Goal: Transaction & Acquisition: Purchase product/service

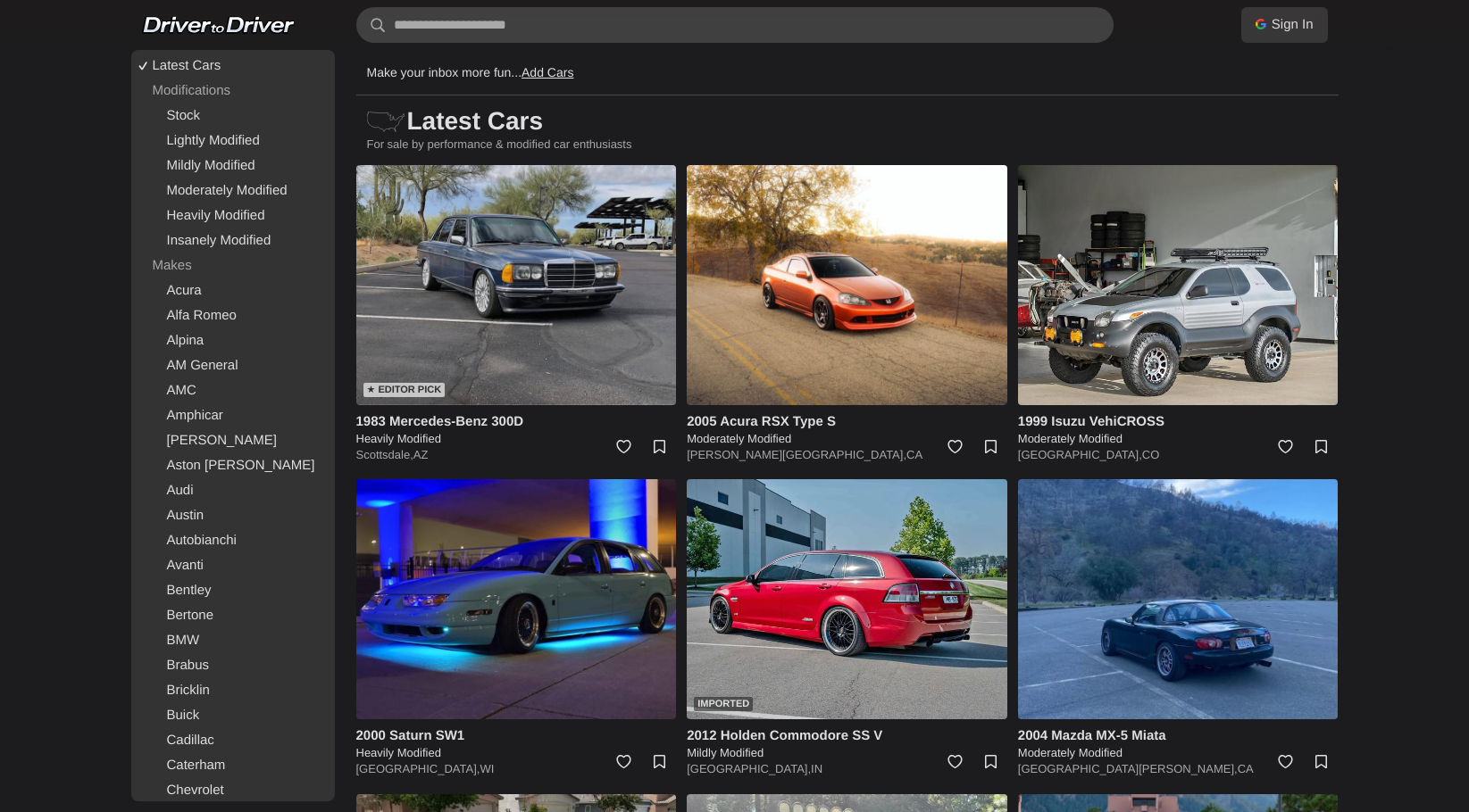
click at [569, 284] on img at bounding box center [516, 285] width 321 height 240
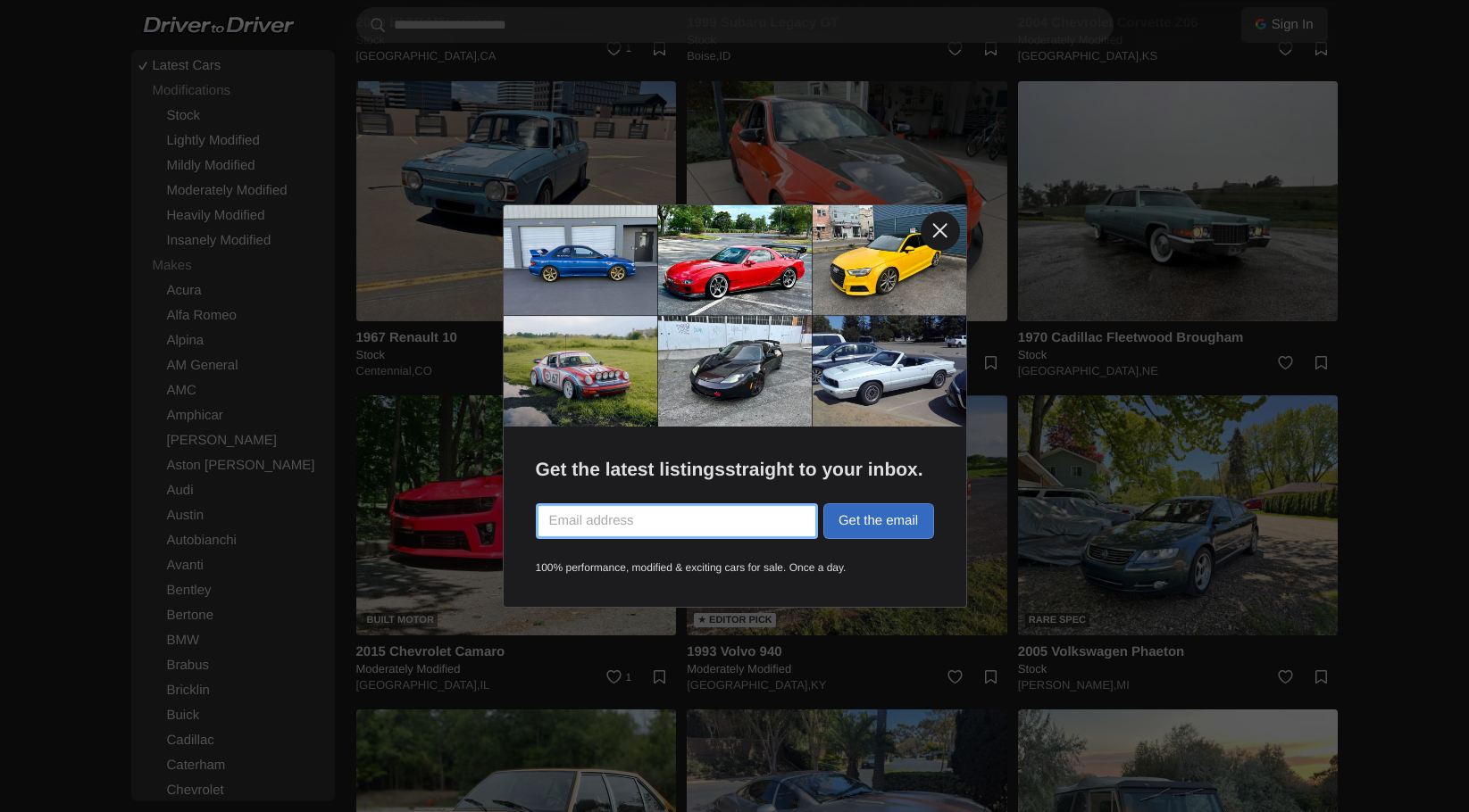
scroll to position [2635, 0]
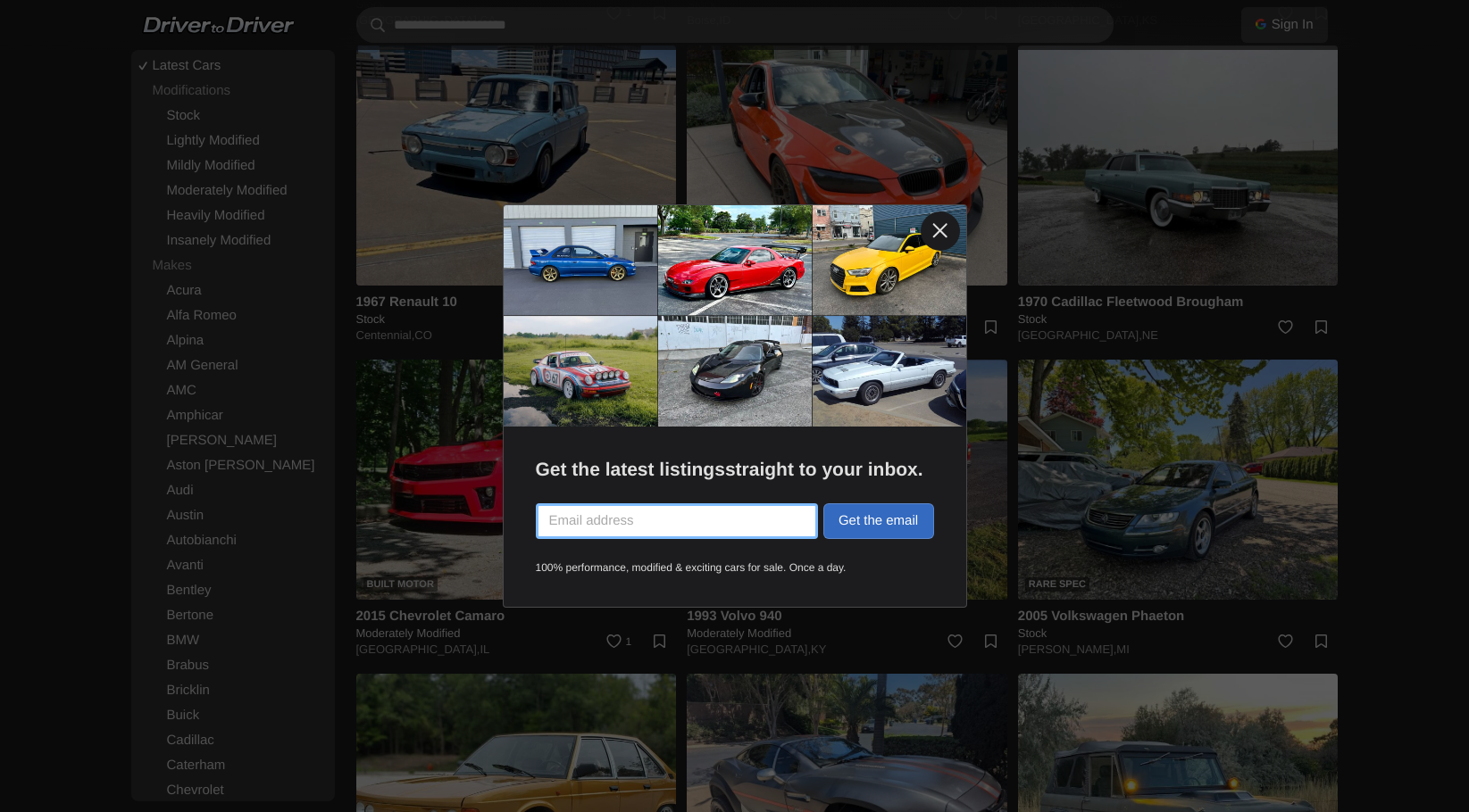
click at [938, 231] on link at bounding box center [940, 231] width 39 height 39
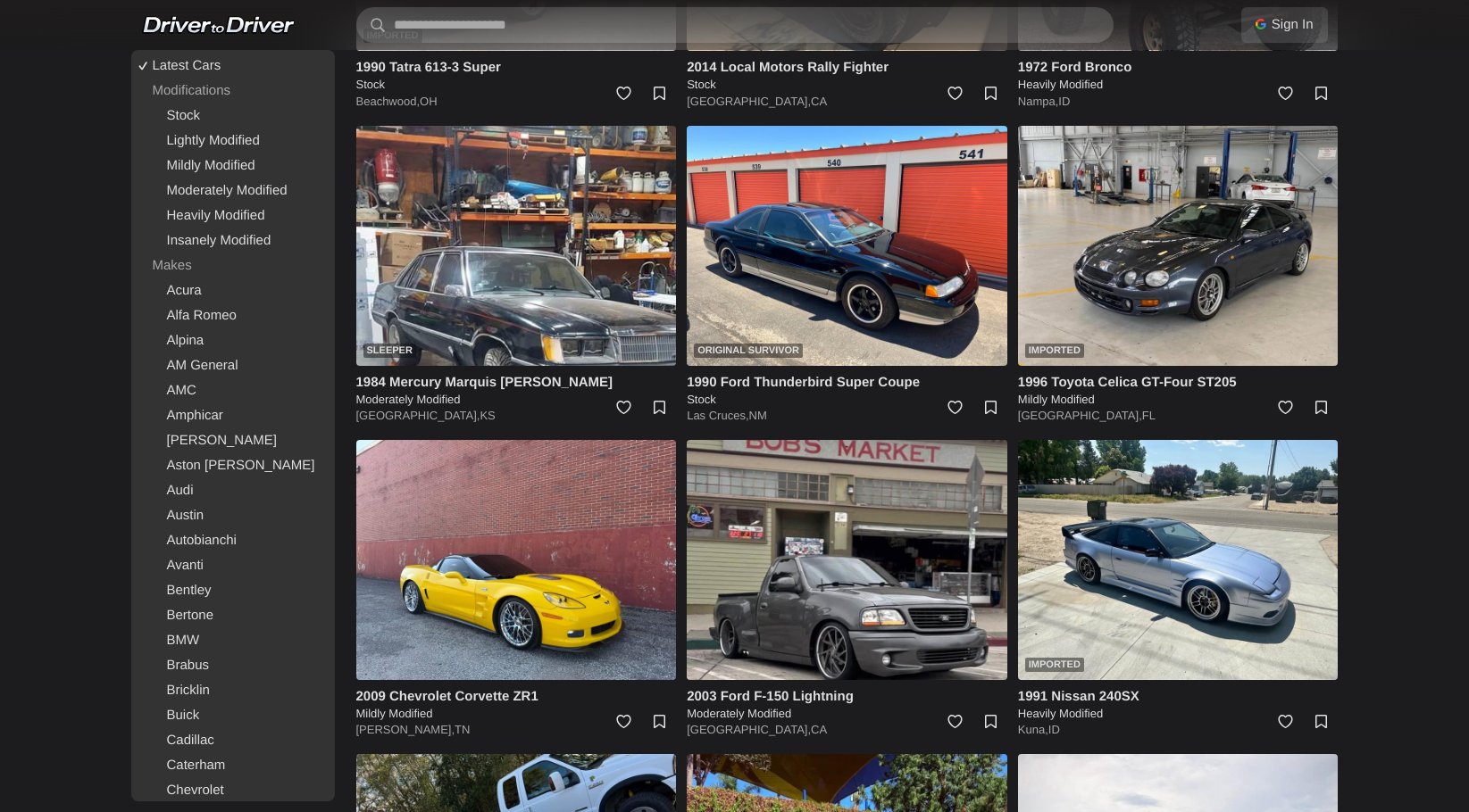
scroll to position [3483, 0]
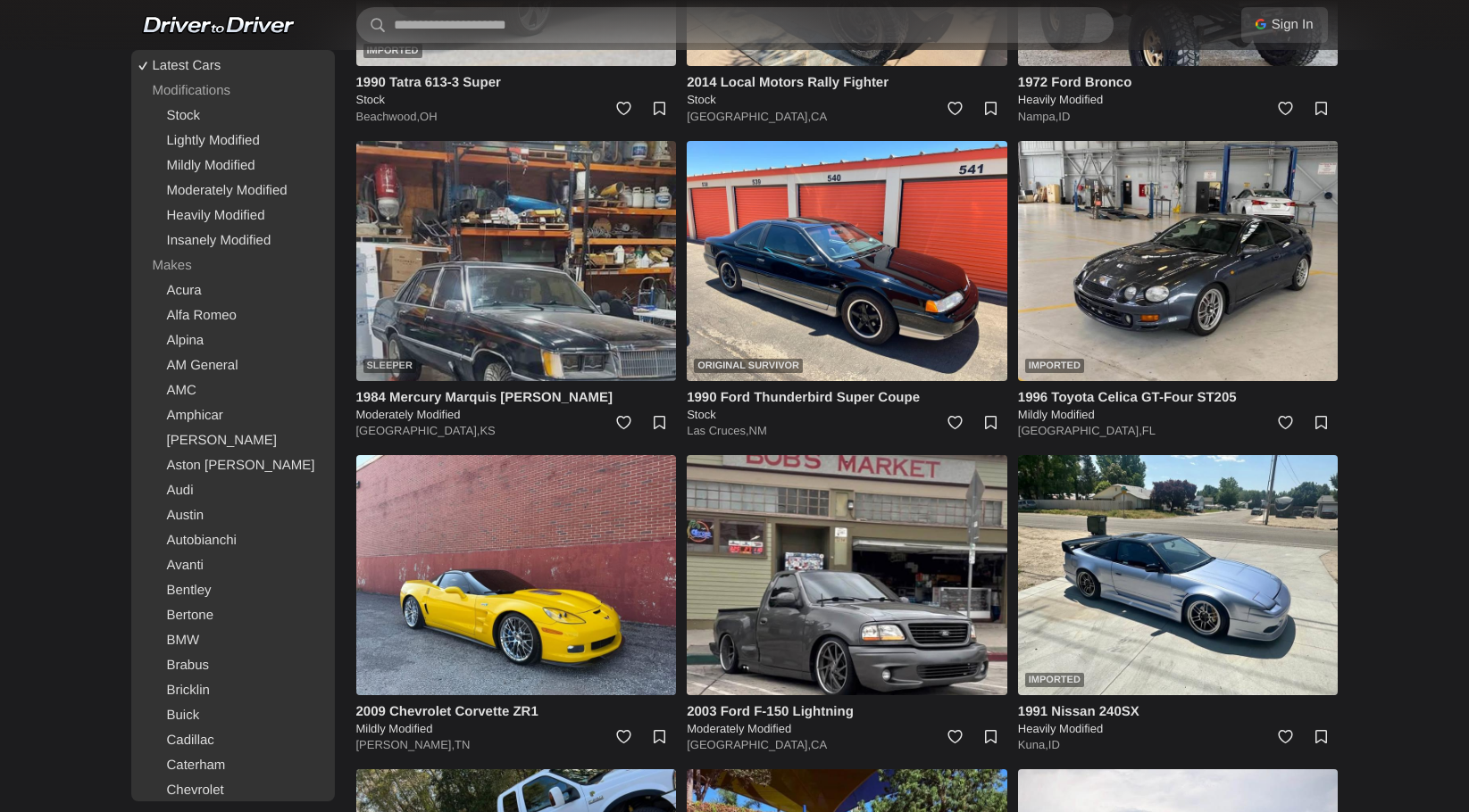
click at [523, 279] on img at bounding box center [516, 261] width 321 height 240
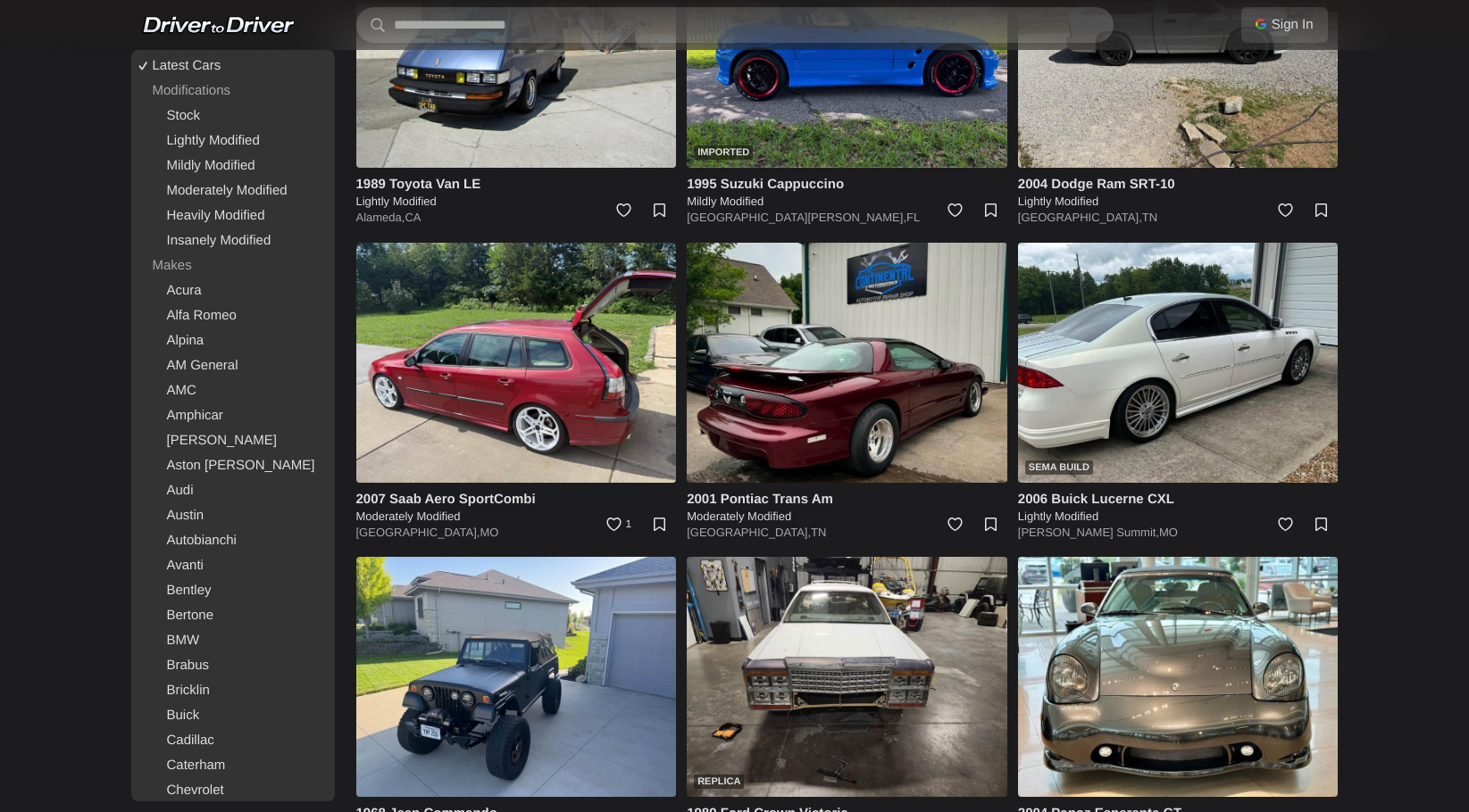
scroll to position [5049, 0]
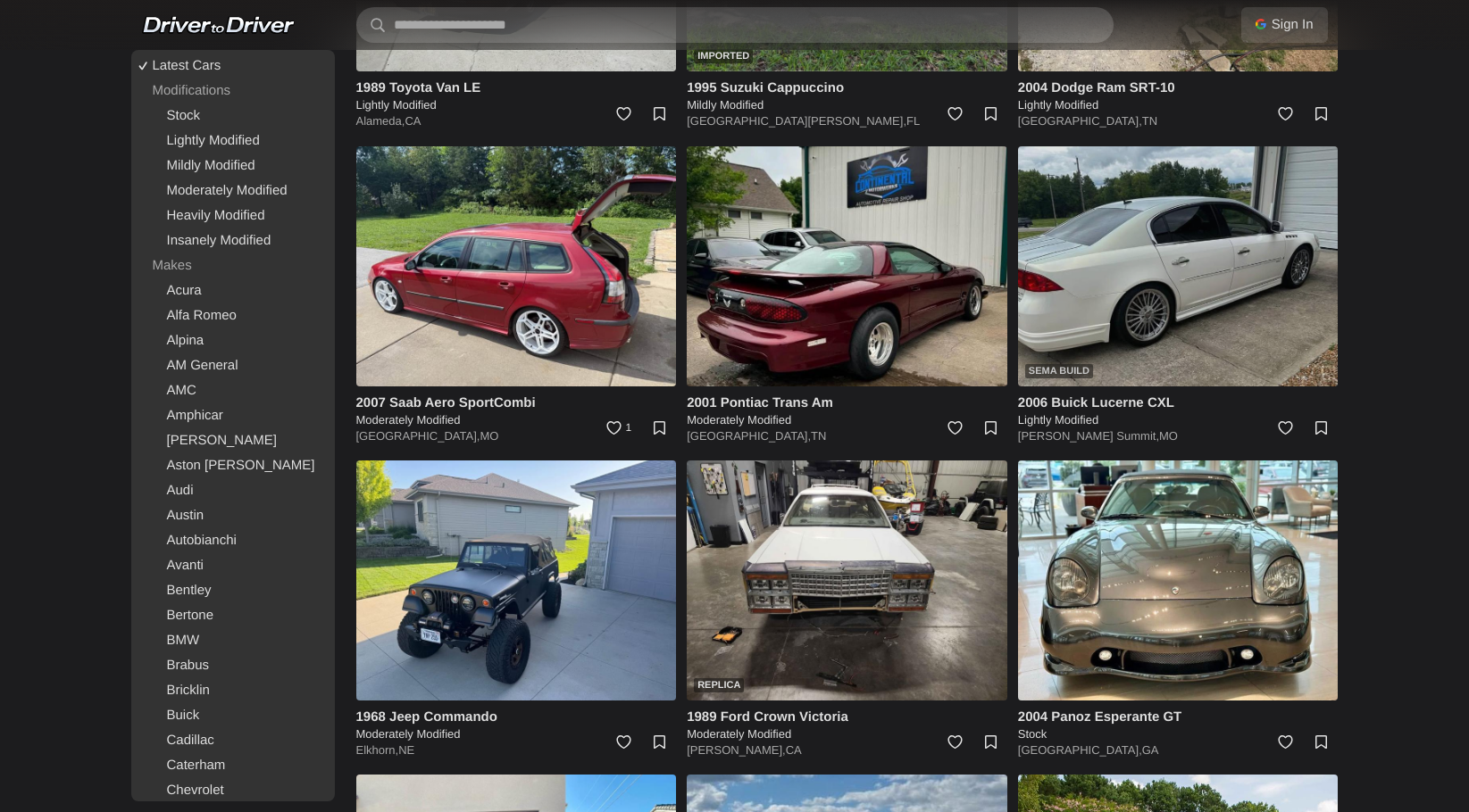
click at [1276, 296] on img at bounding box center [1177, 266] width 321 height 240
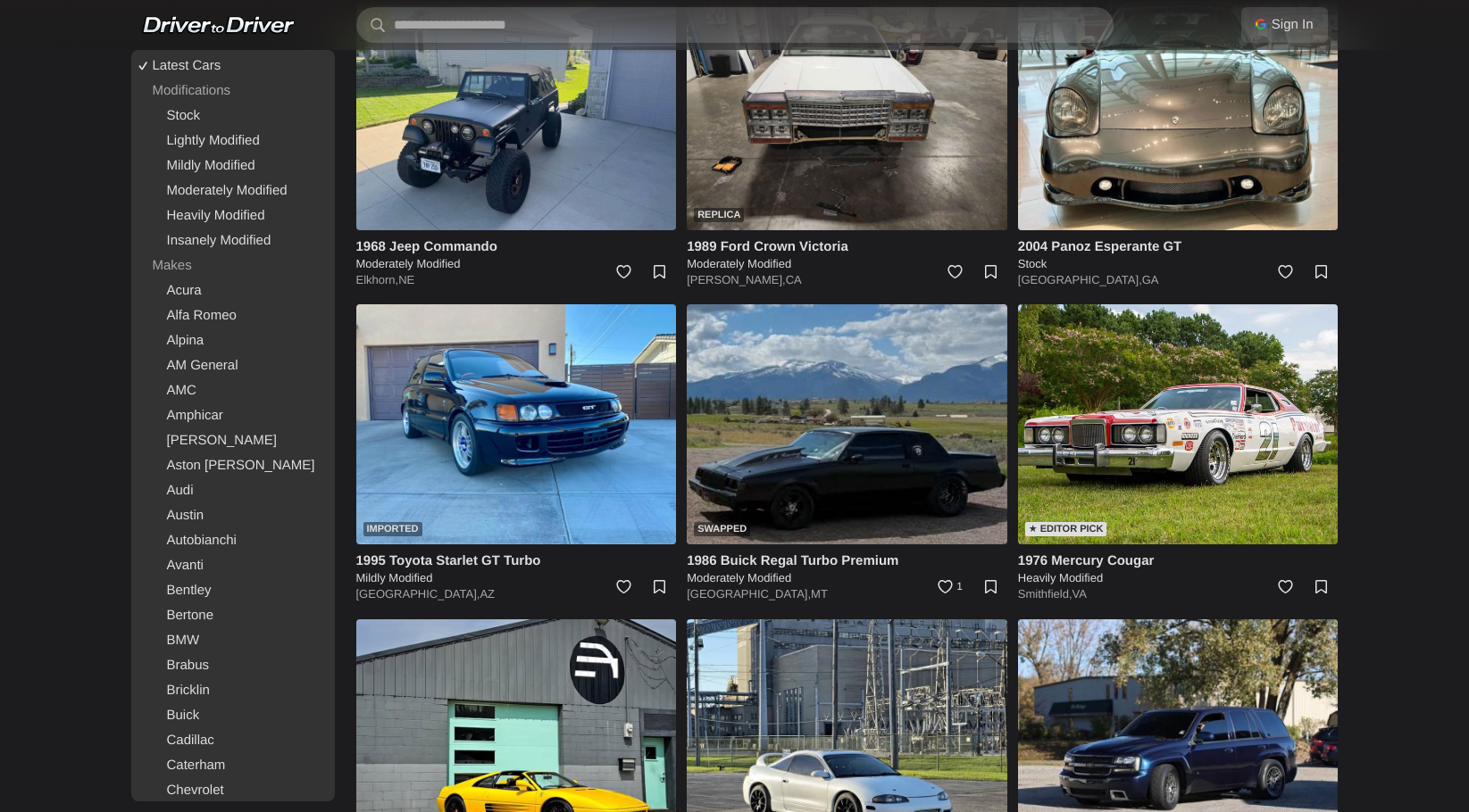
scroll to position [5527, 0]
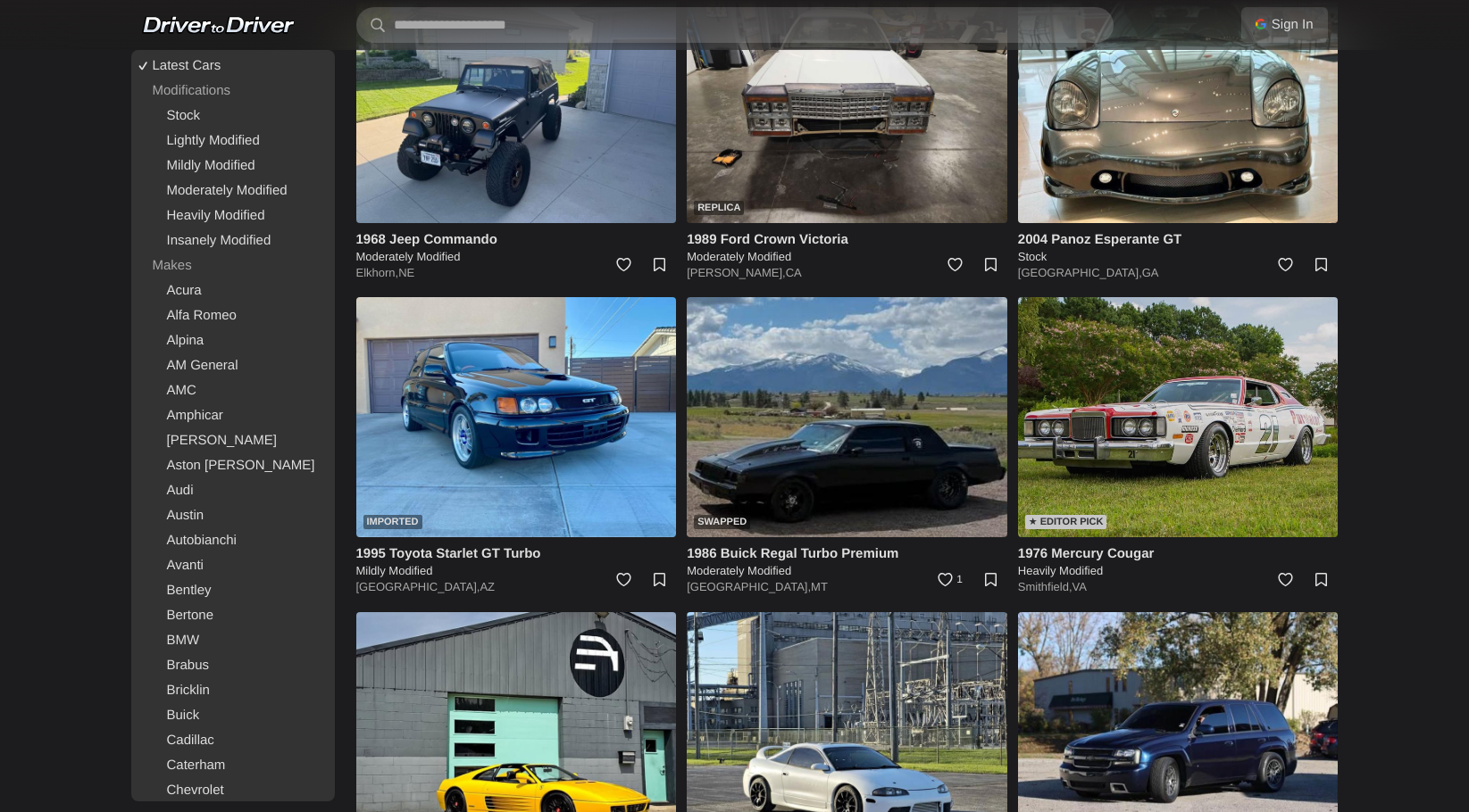
click at [1274, 409] on img at bounding box center [1177, 417] width 321 height 240
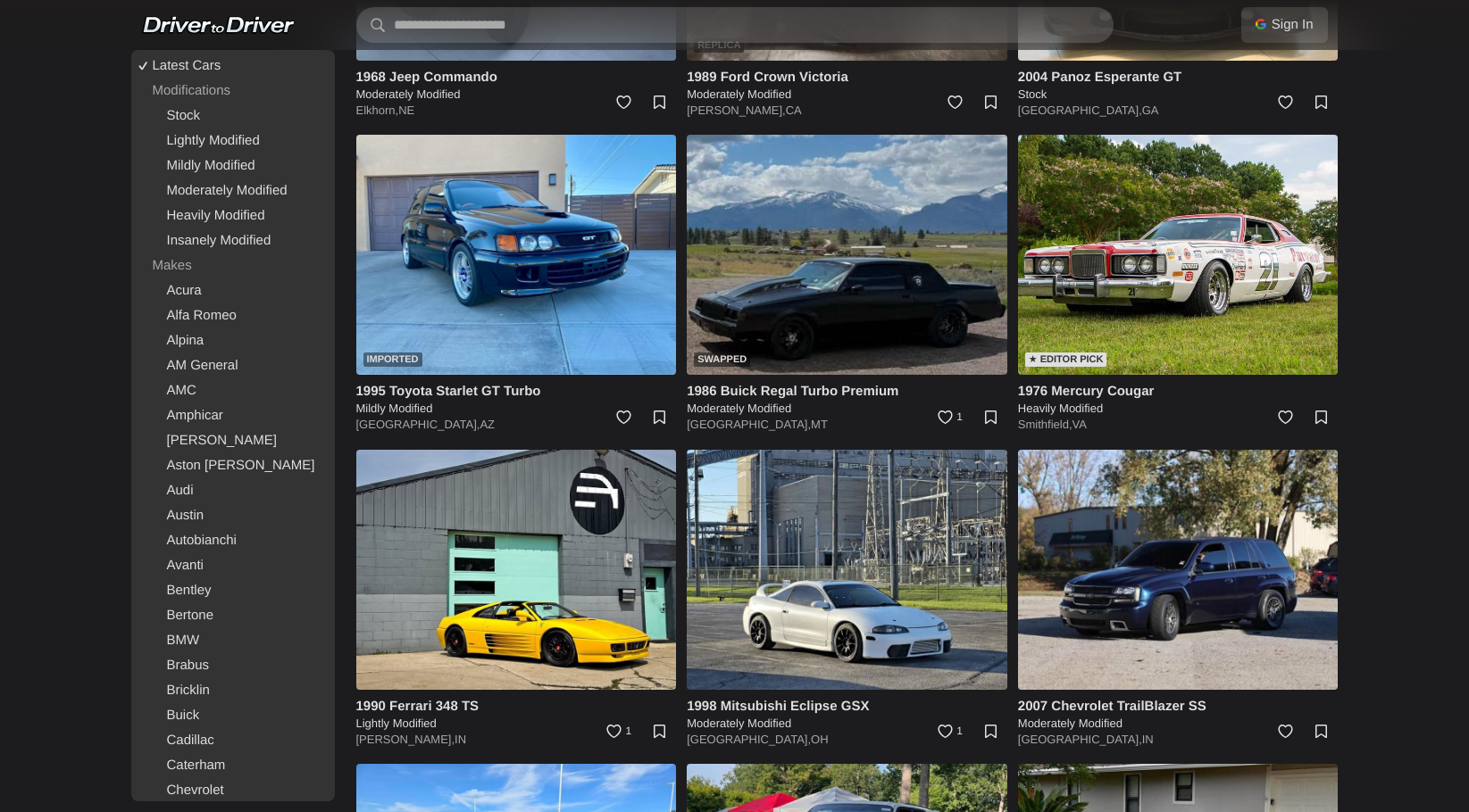
scroll to position [5679, 0]
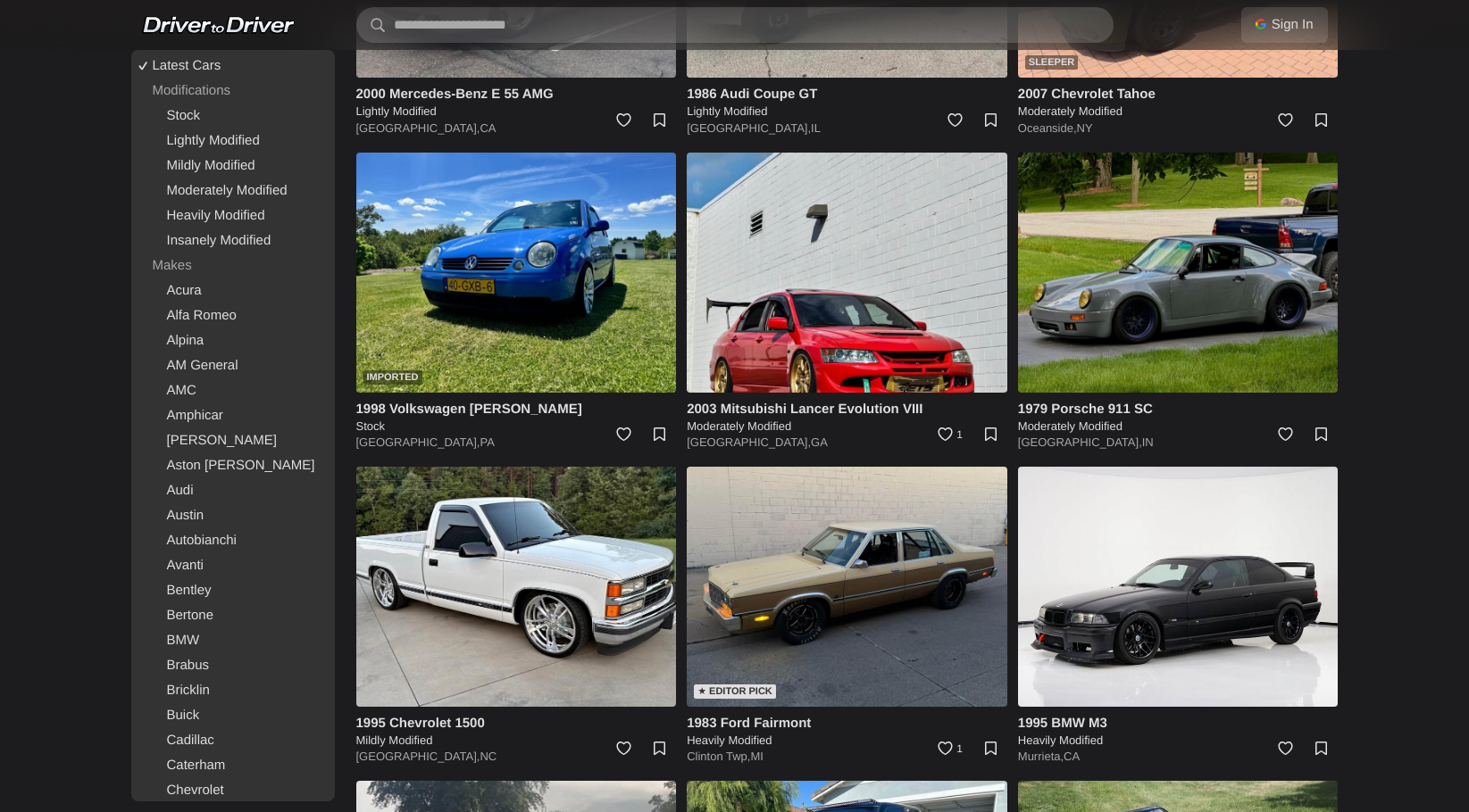
scroll to position [6935, 0]
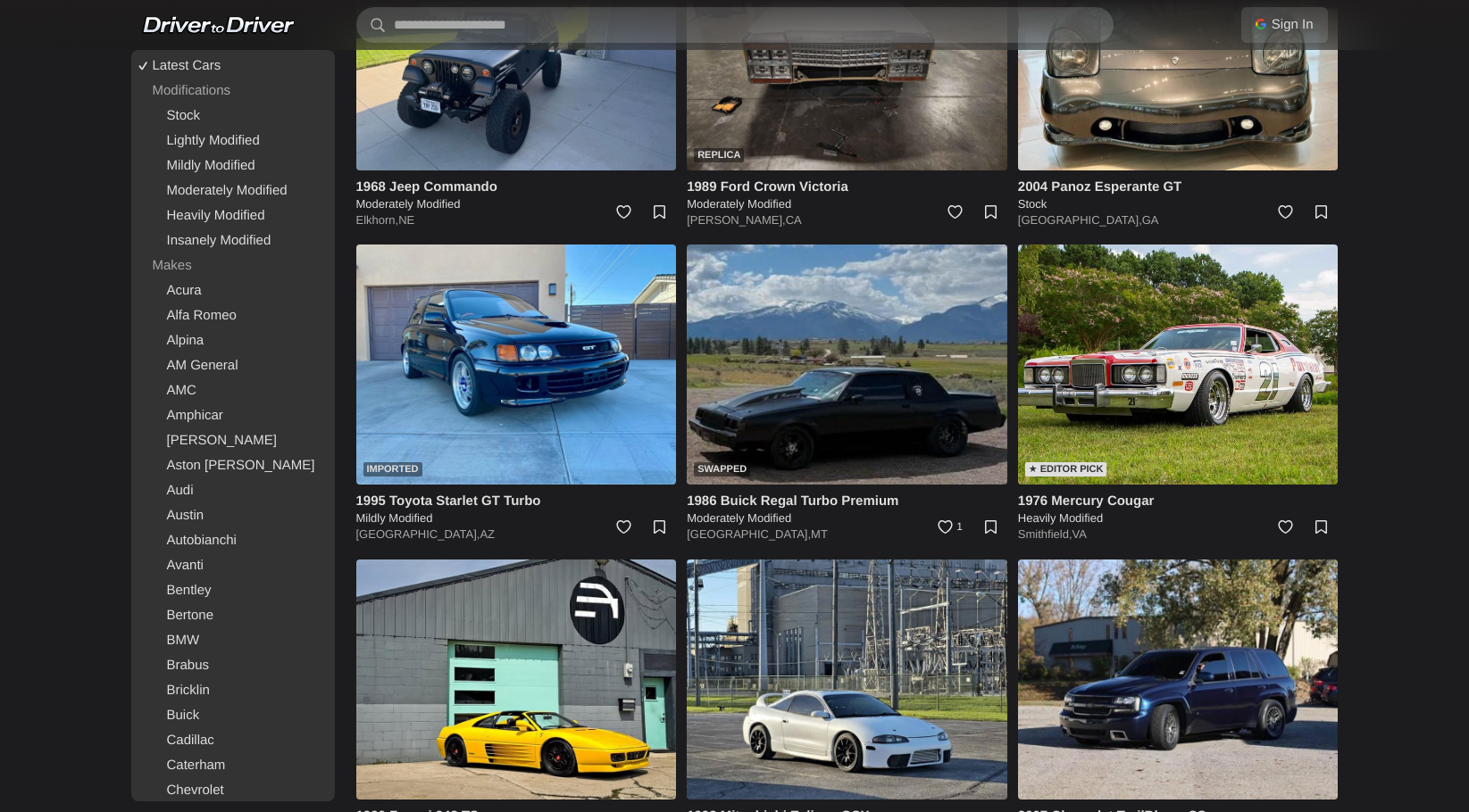
scroll to position [5531, 0]
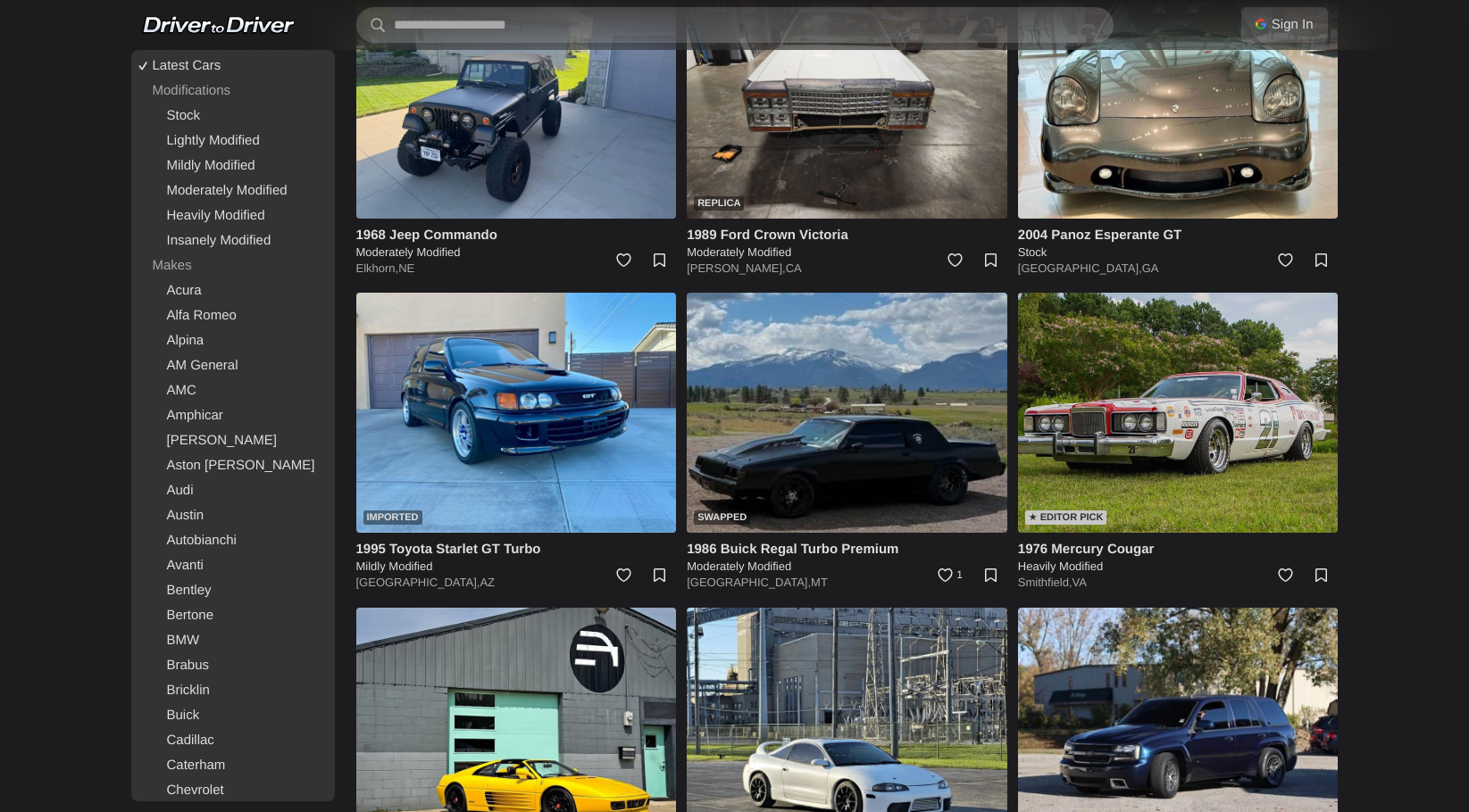
click at [1263, 354] on img at bounding box center [1177, 412] width 321 height 240
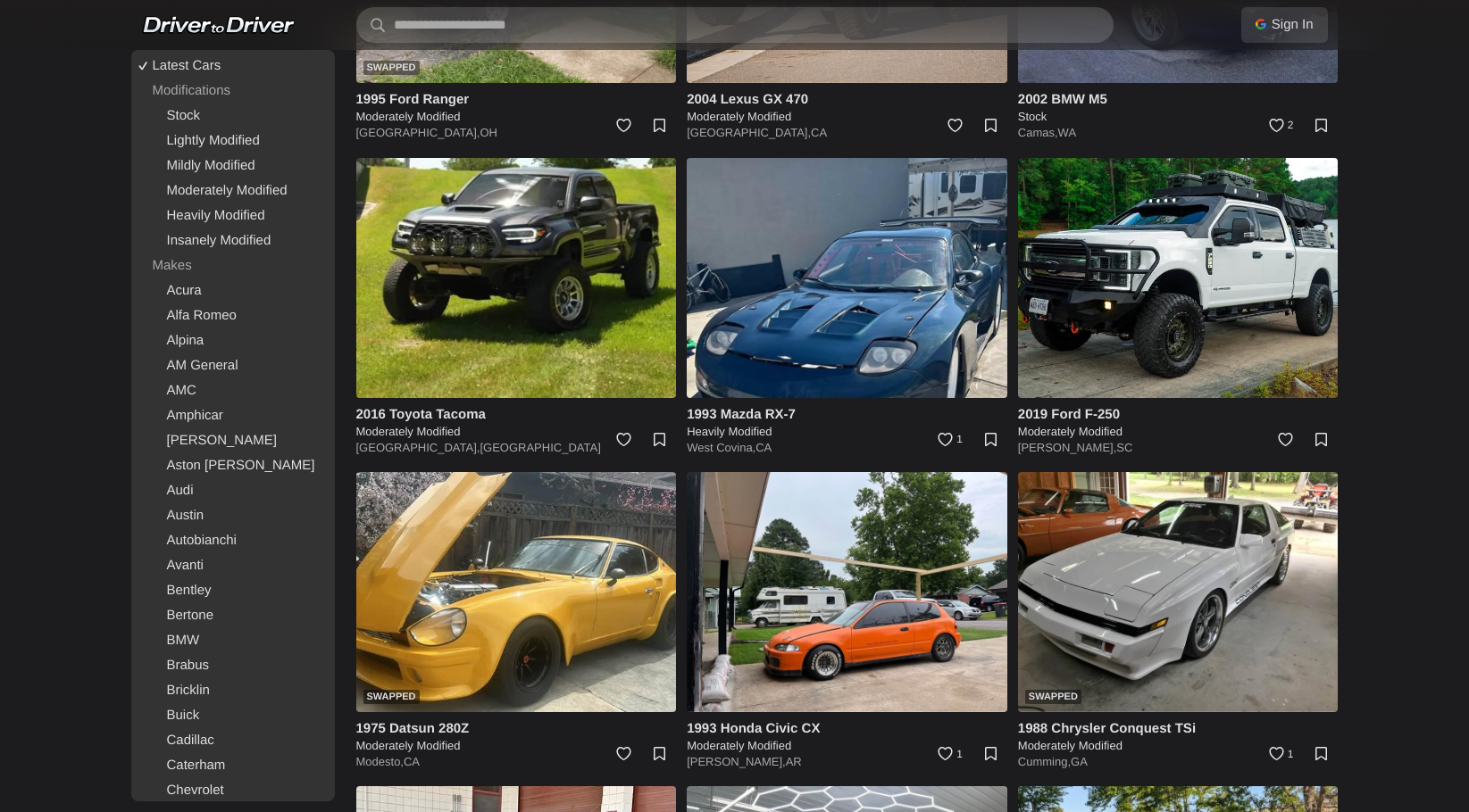
scroll to position [9441, 0]
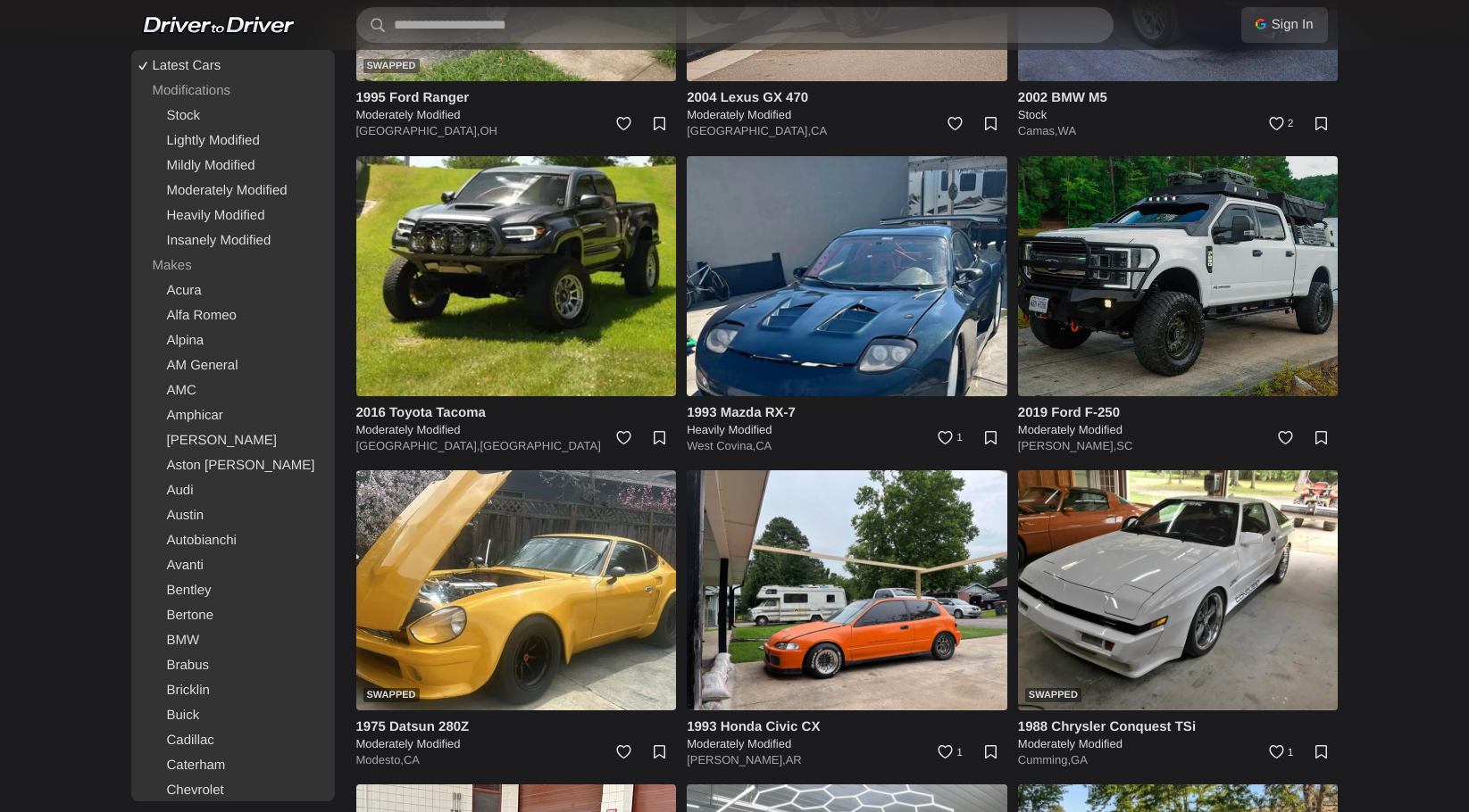
click at [1225, 285] on img at bounding box center [1177, 275] width 321 height 240
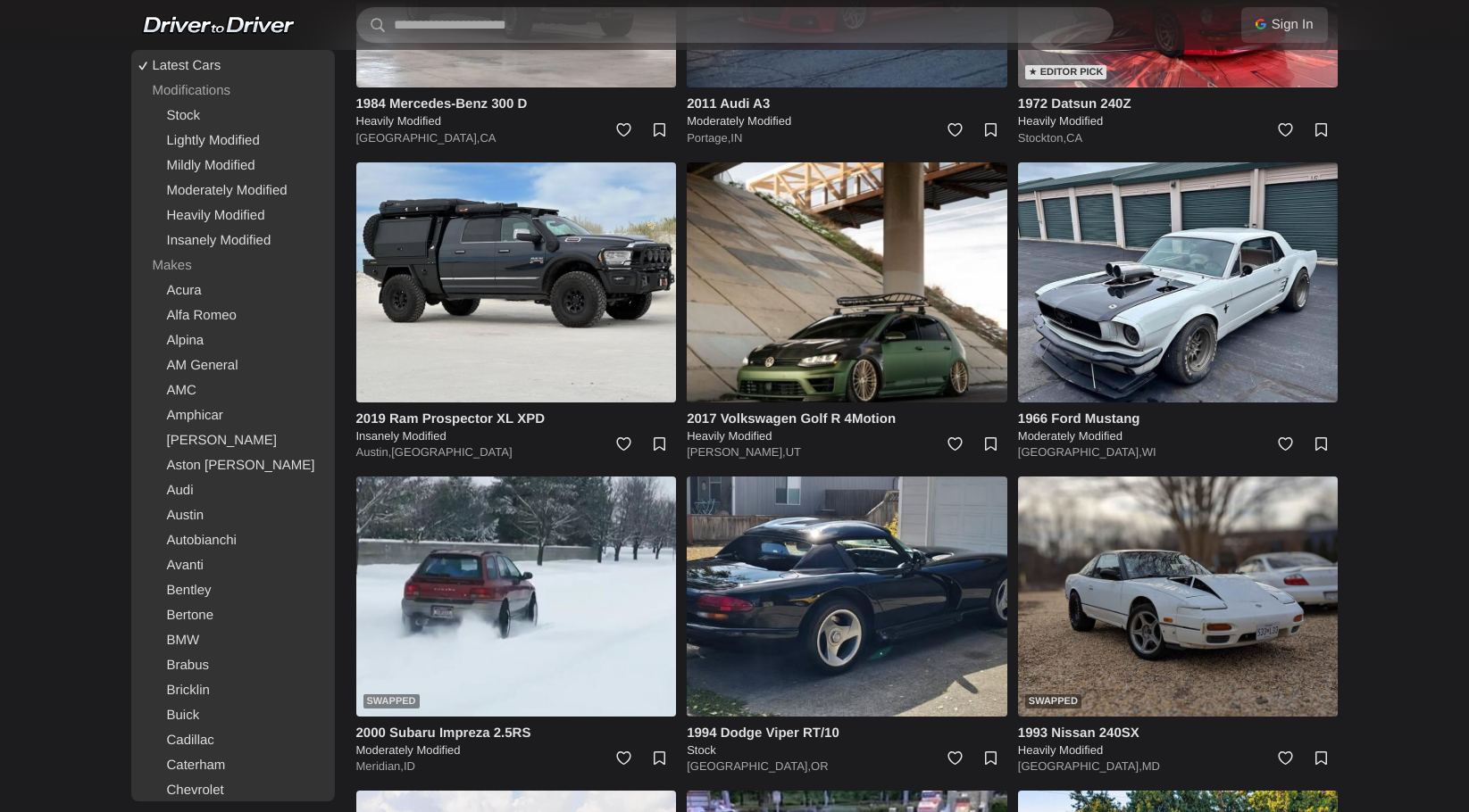
scroll to position [23603, 0]
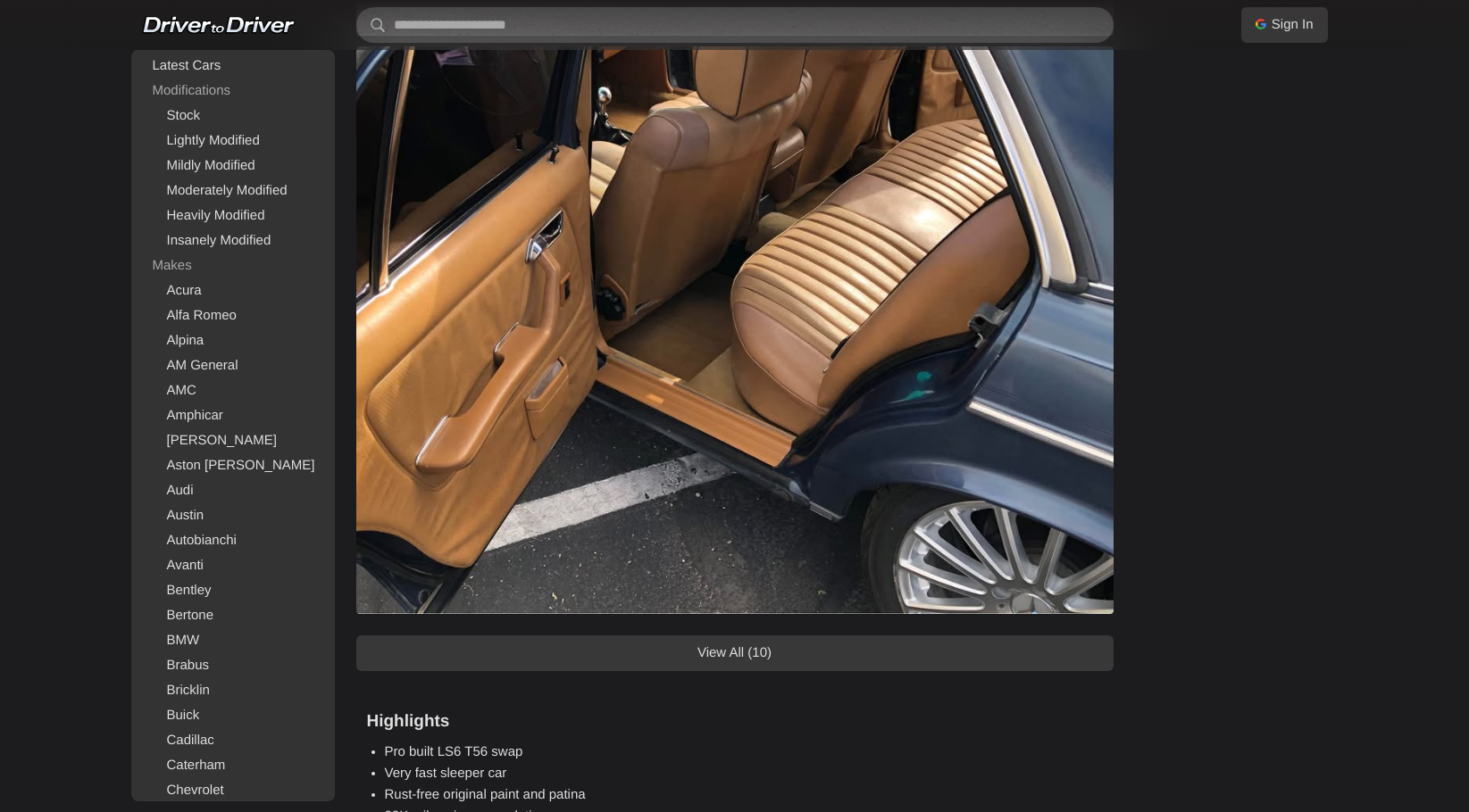
scroll to position [1303, 0]
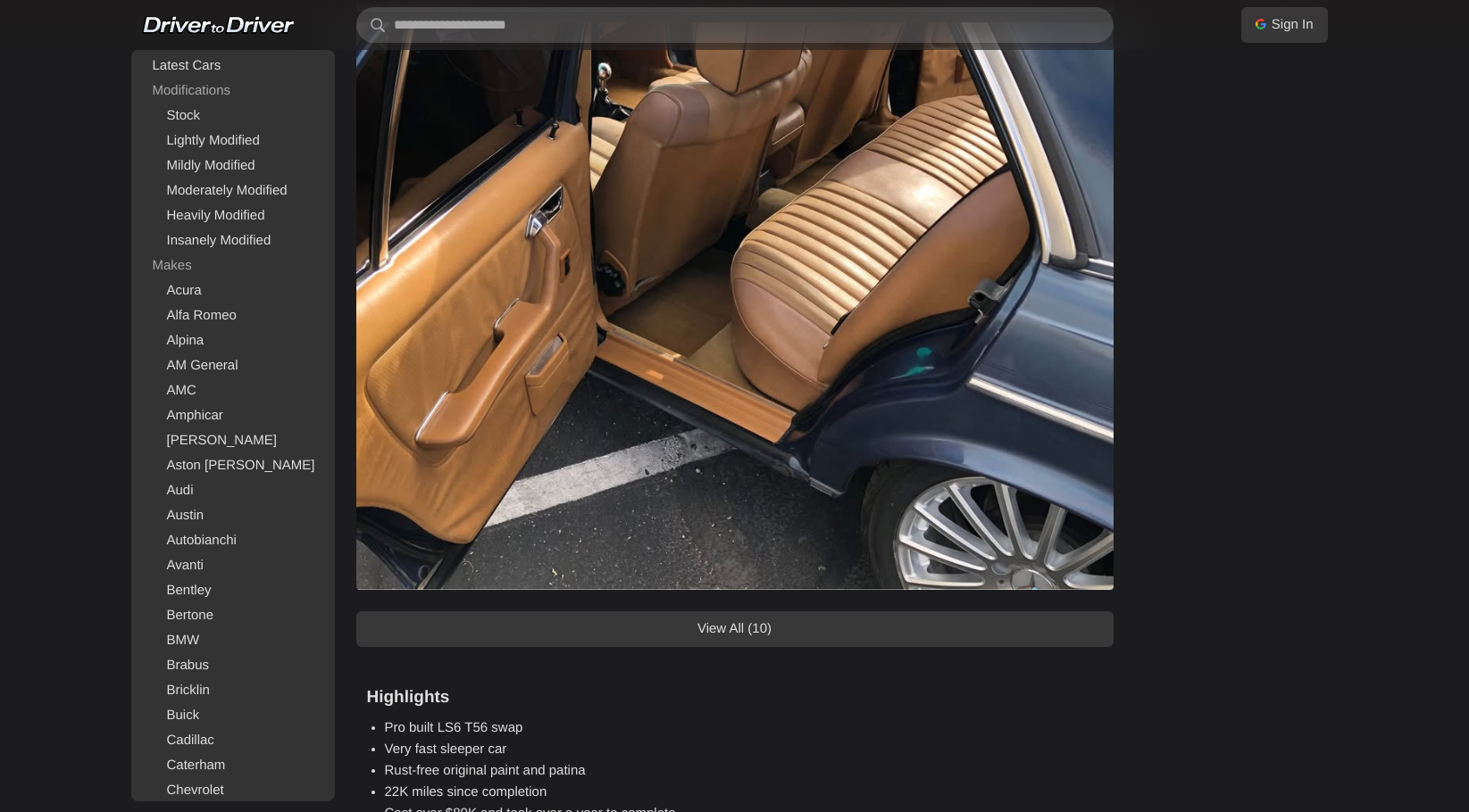
click at [865, 629] on link "View All (10)" at bounding box center [734, 628] width 757 height 36
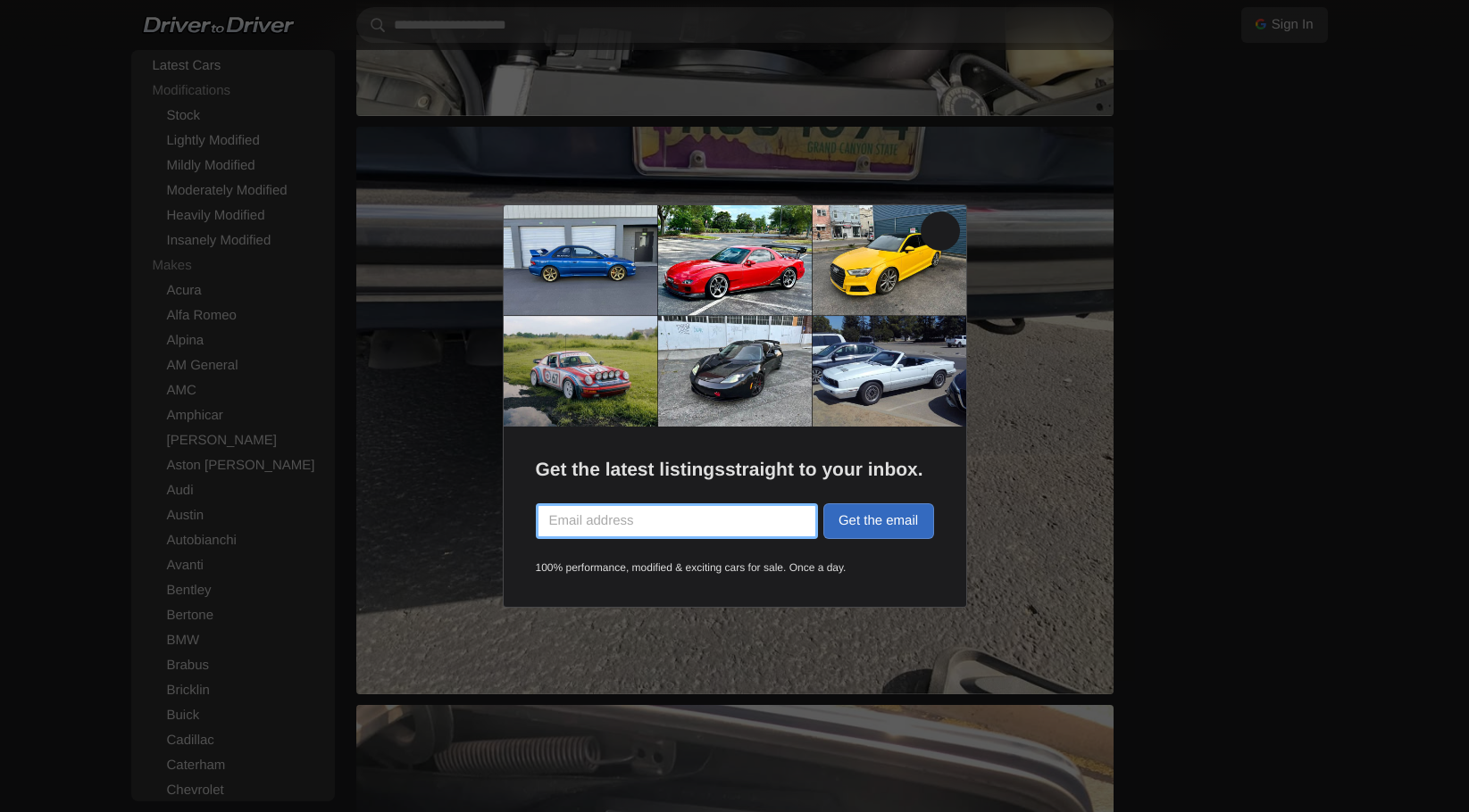
scroll to position [2358, 0]
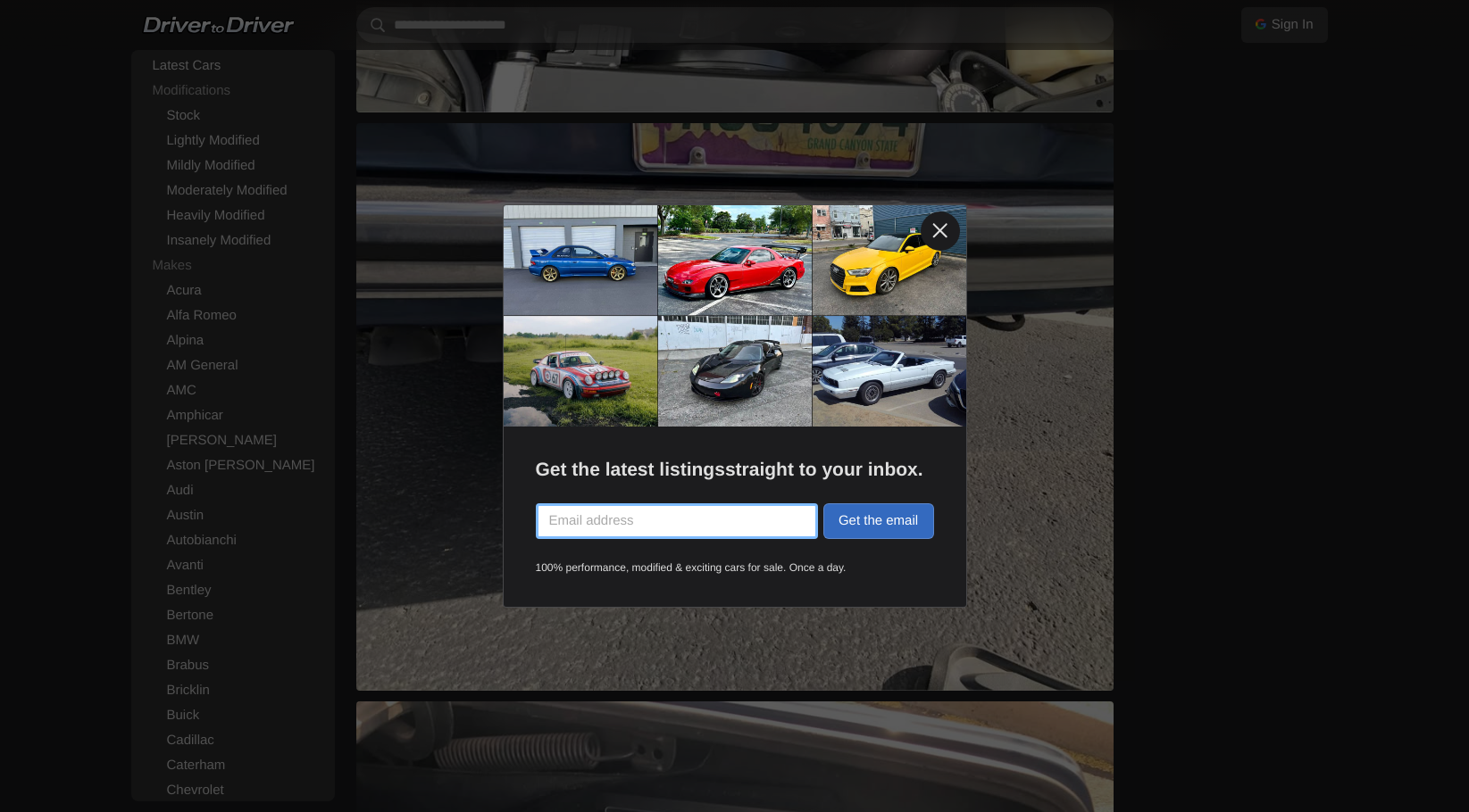
click at [942, 237] on link at bounding box center [940, 231] width 39 height 39
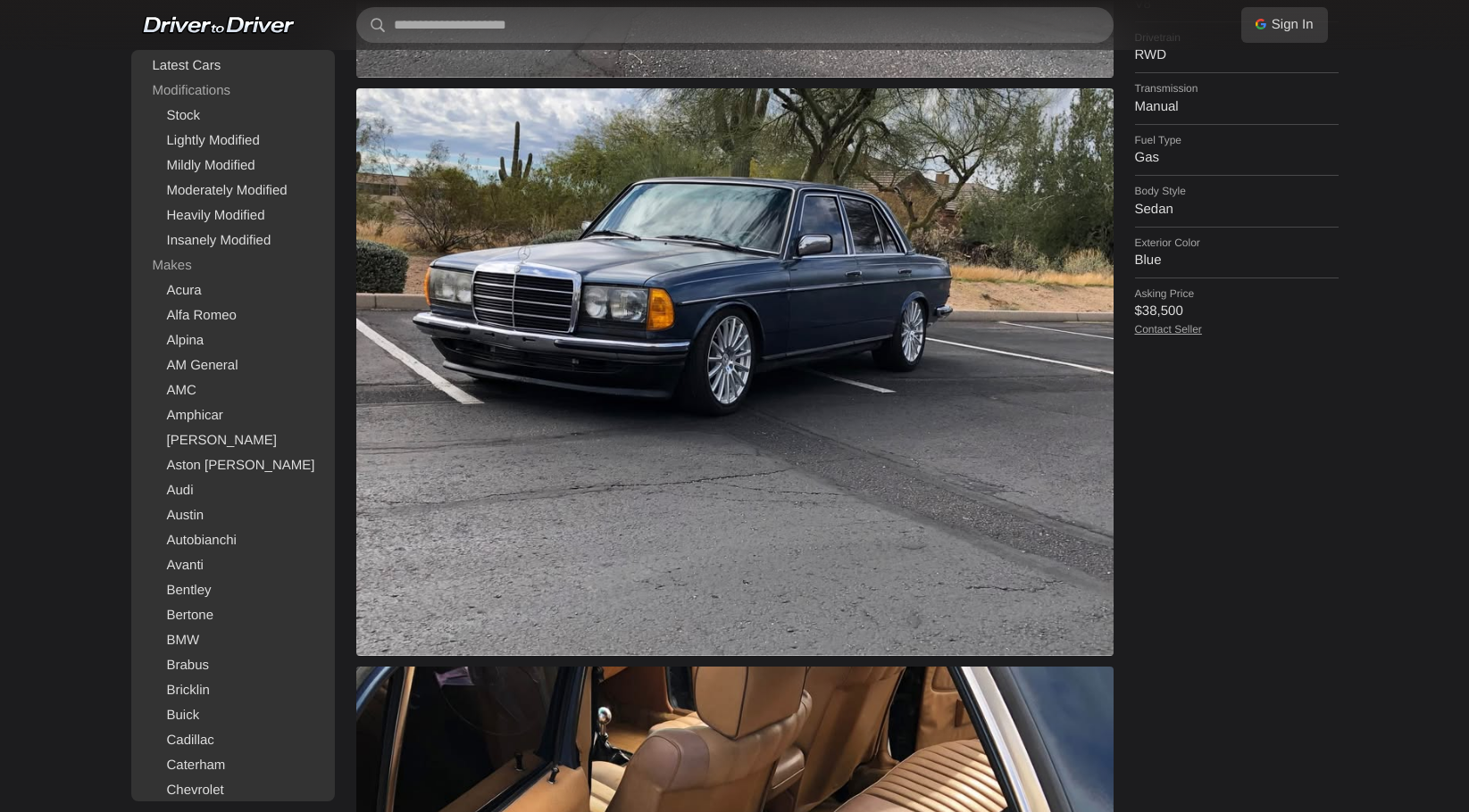
scroll to position [653, 0]
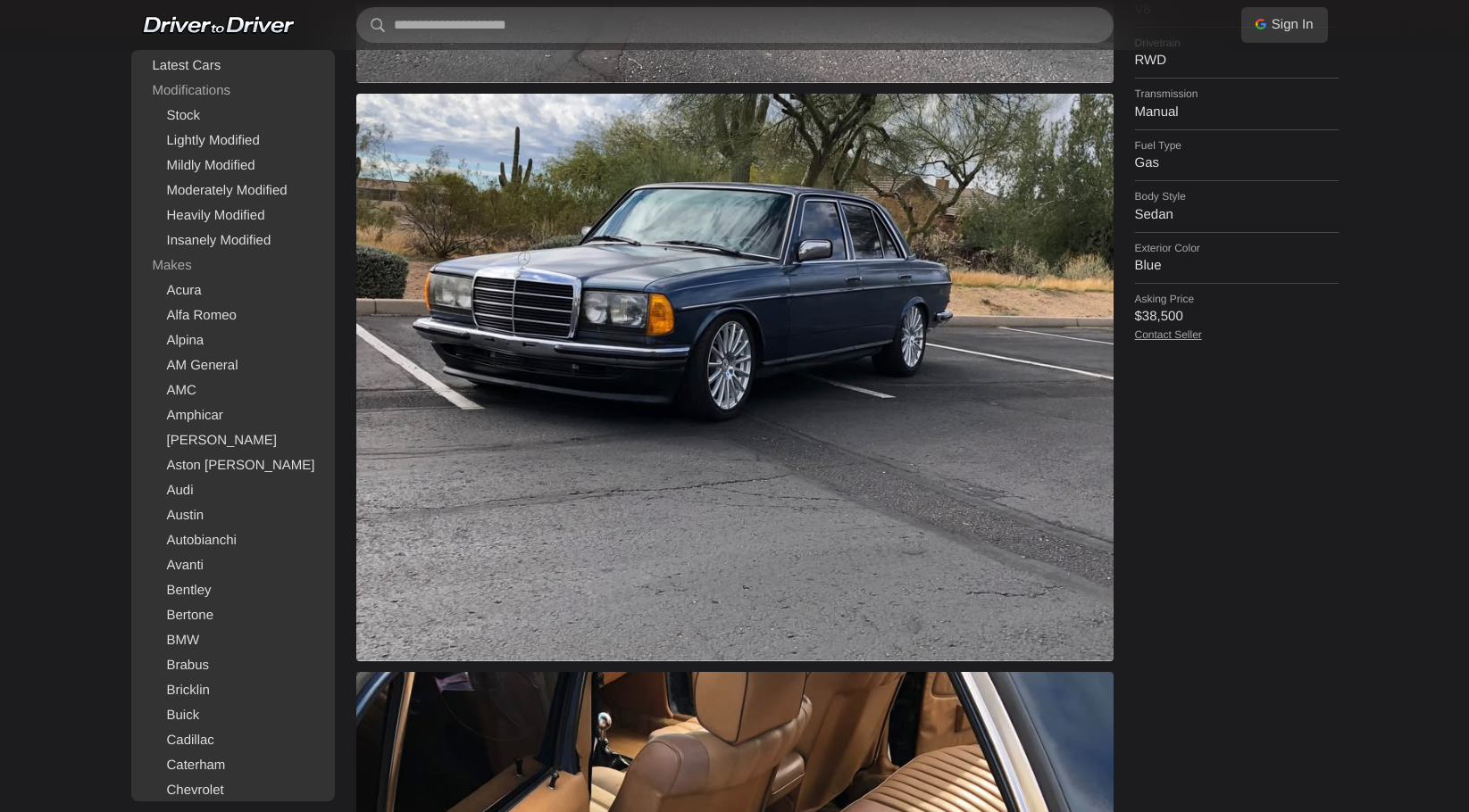
click at [1163, 328] on link "Contact Seller" at bounding box center [1169, 334] width 67 height 13
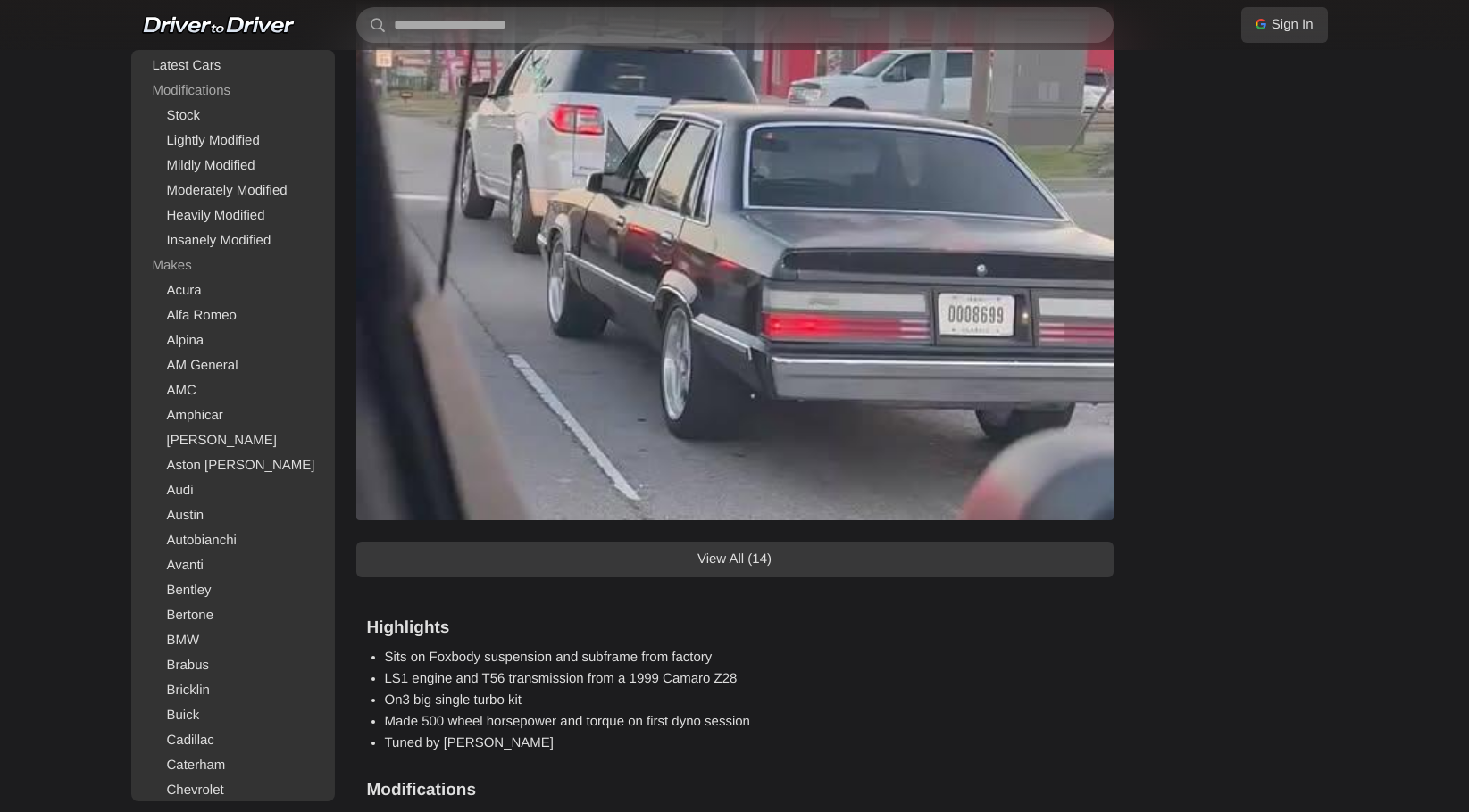
scroll to position [1538, 0]
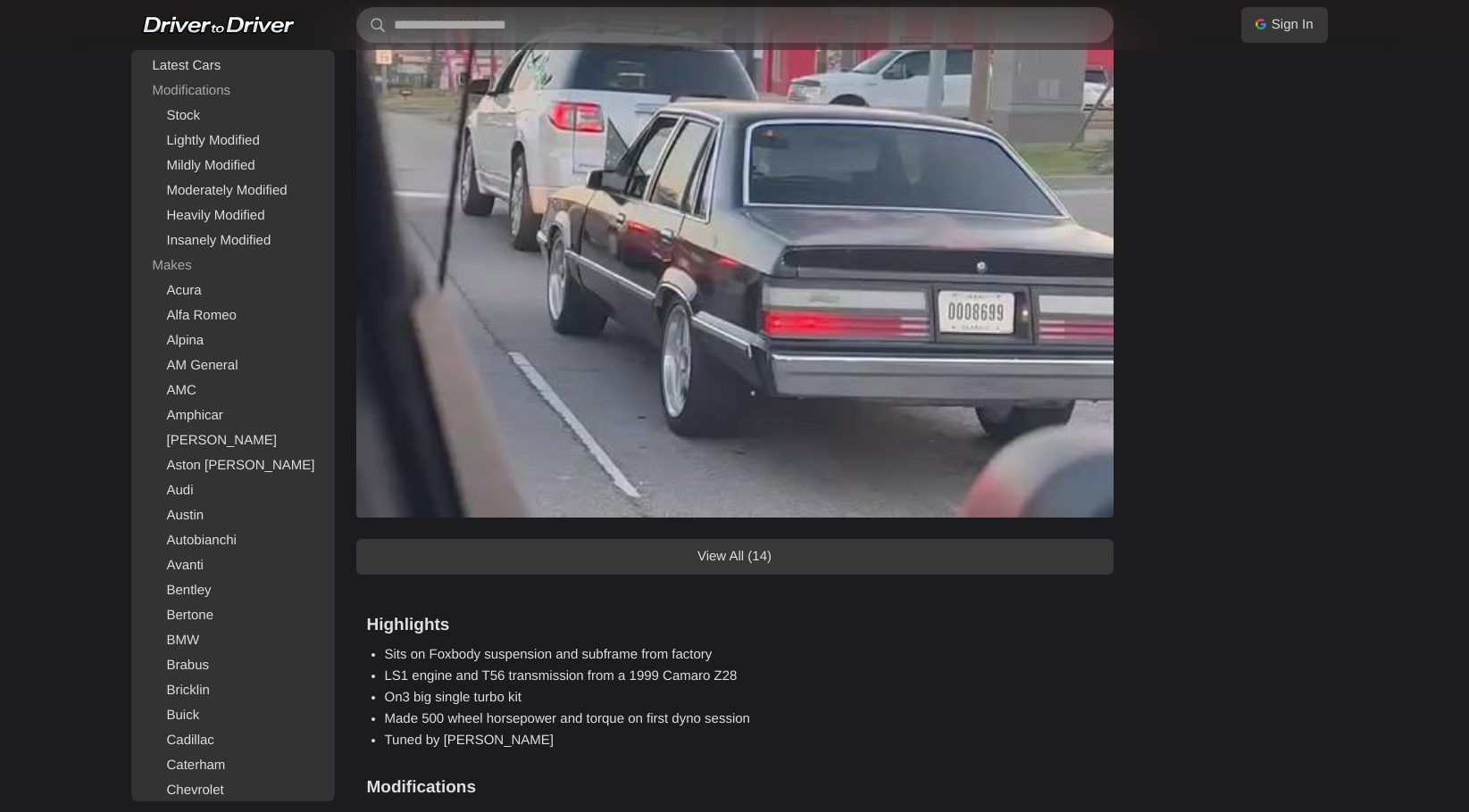
click at [1015, 554] on link "View All (14)" at bounding box center [734, 556] width 757 height 36
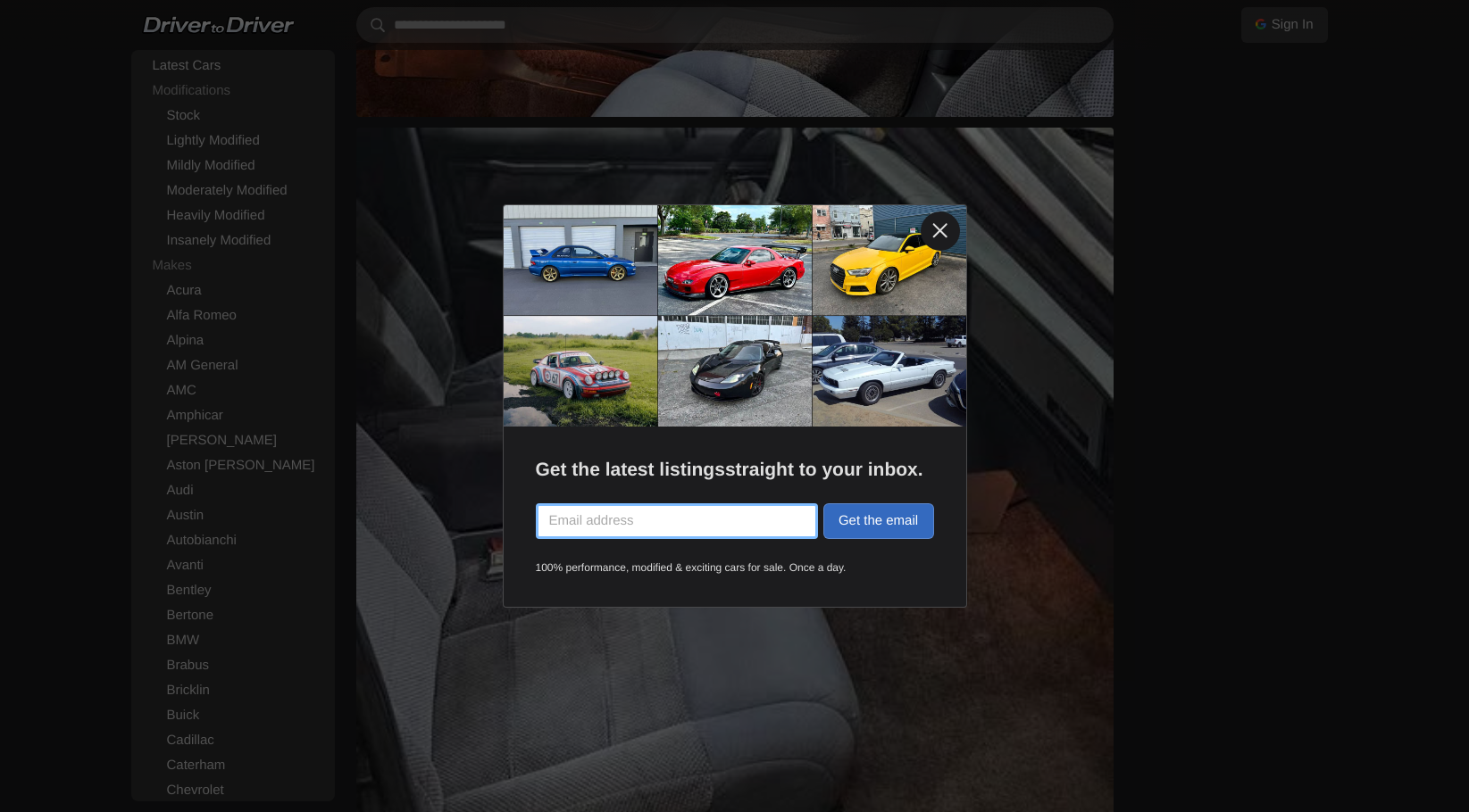
scroll to position [2338, 0]
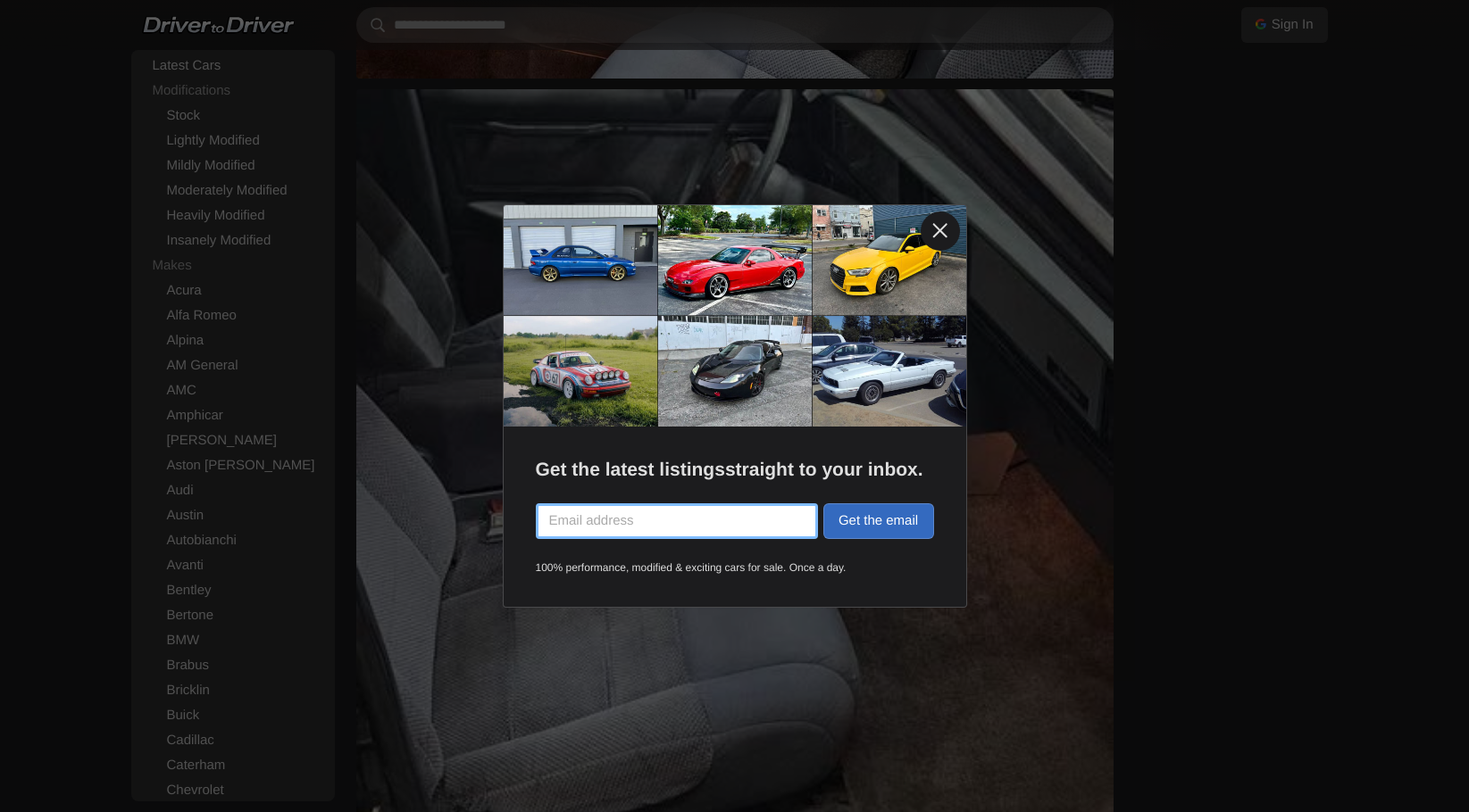
click at [938, 223] on link at bounding box center [940, 231] width 39 height 39
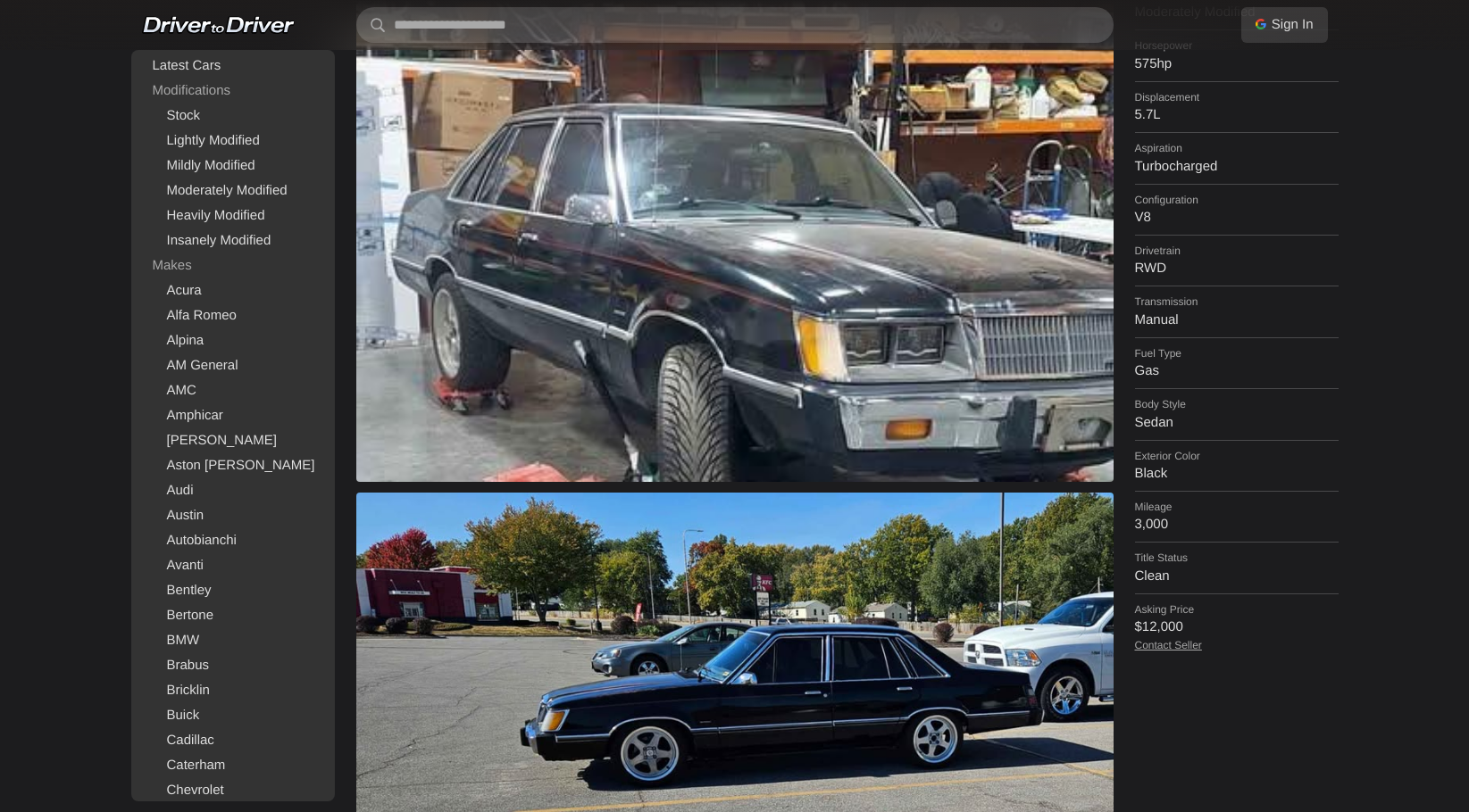
scroll to position [446, 0]
click at [1175, 638] on link "Contact Seller" at bounding box center [1169, 644] width 67 height 13
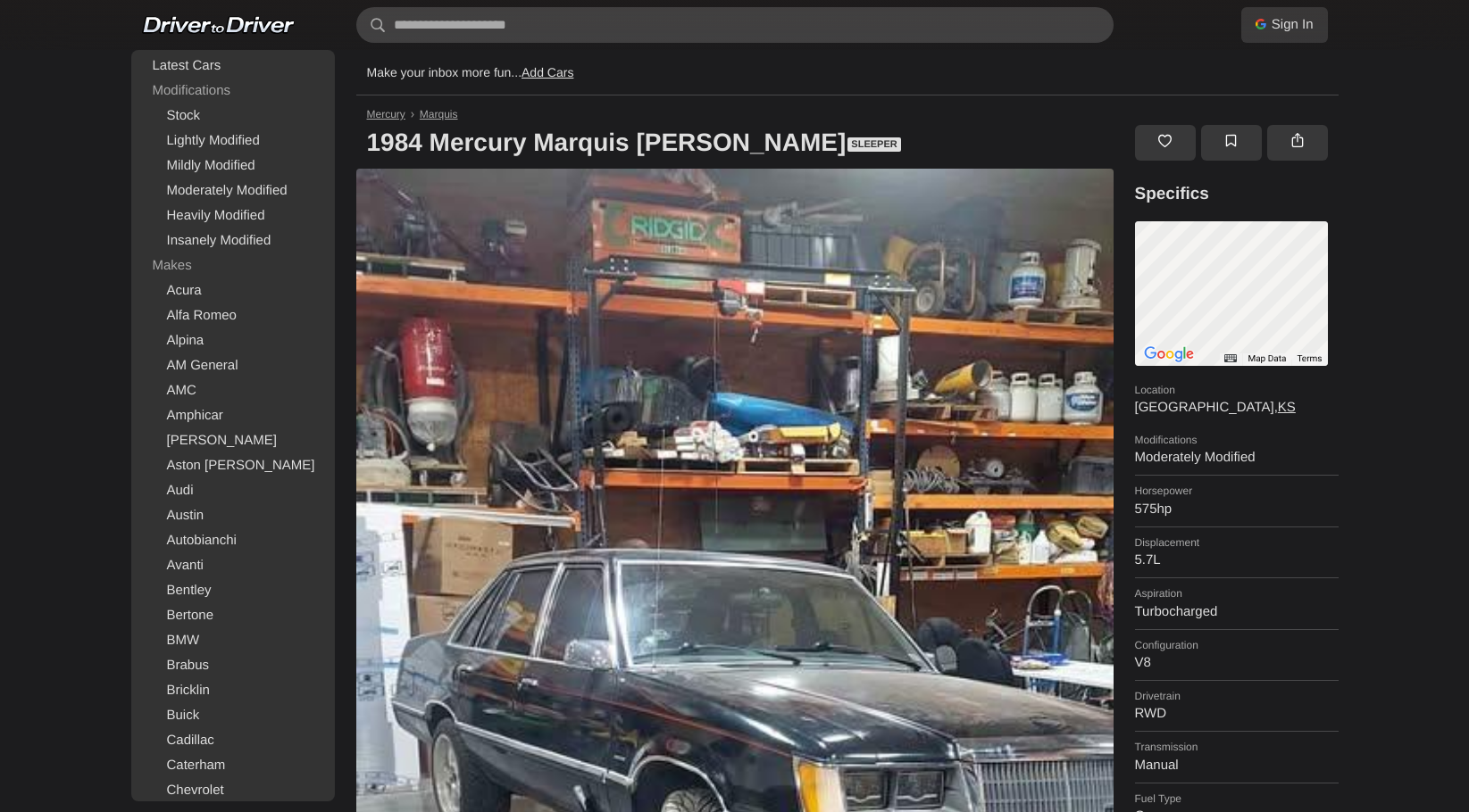
scroll to position [0, 0]
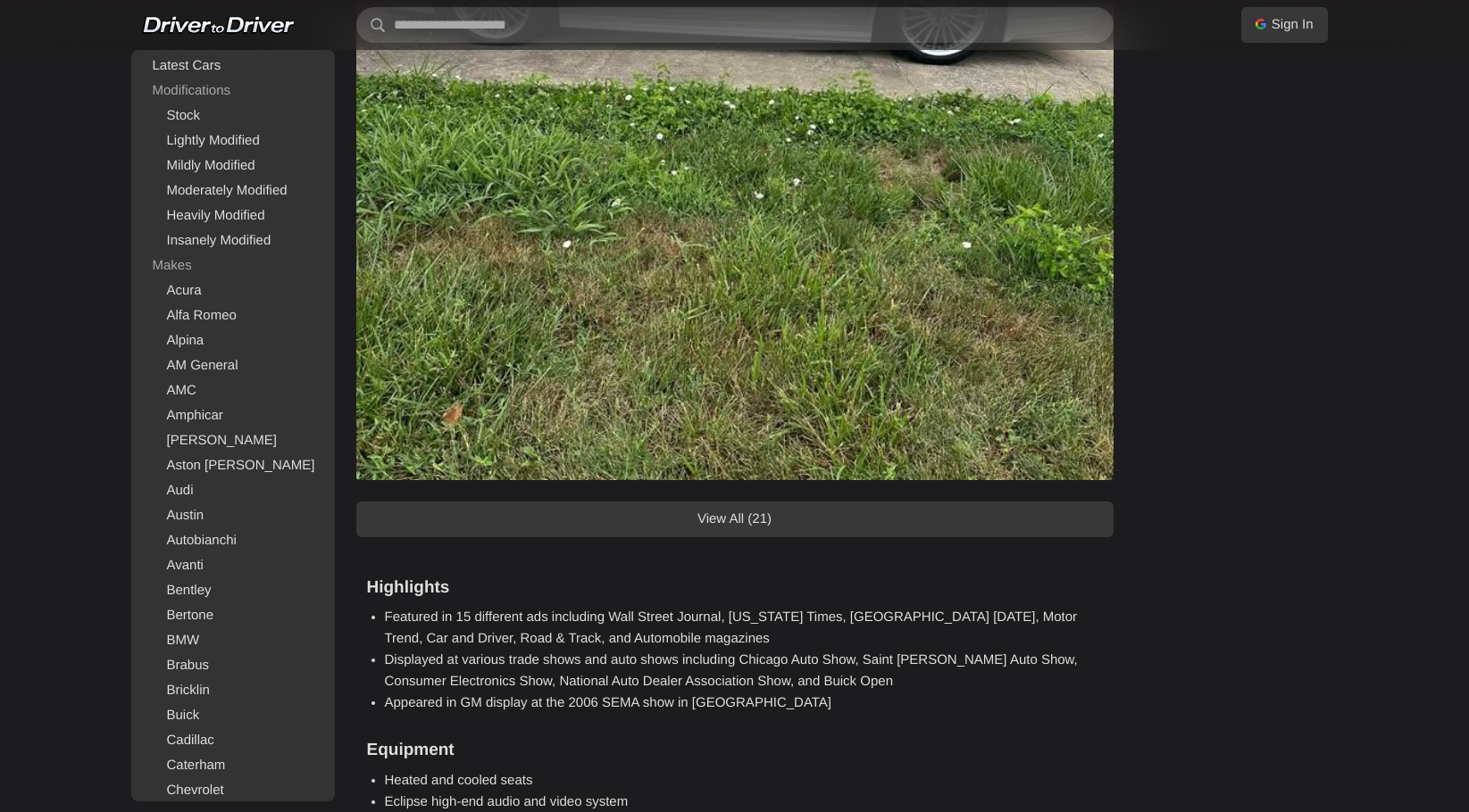
scroll to position [2404, 0]
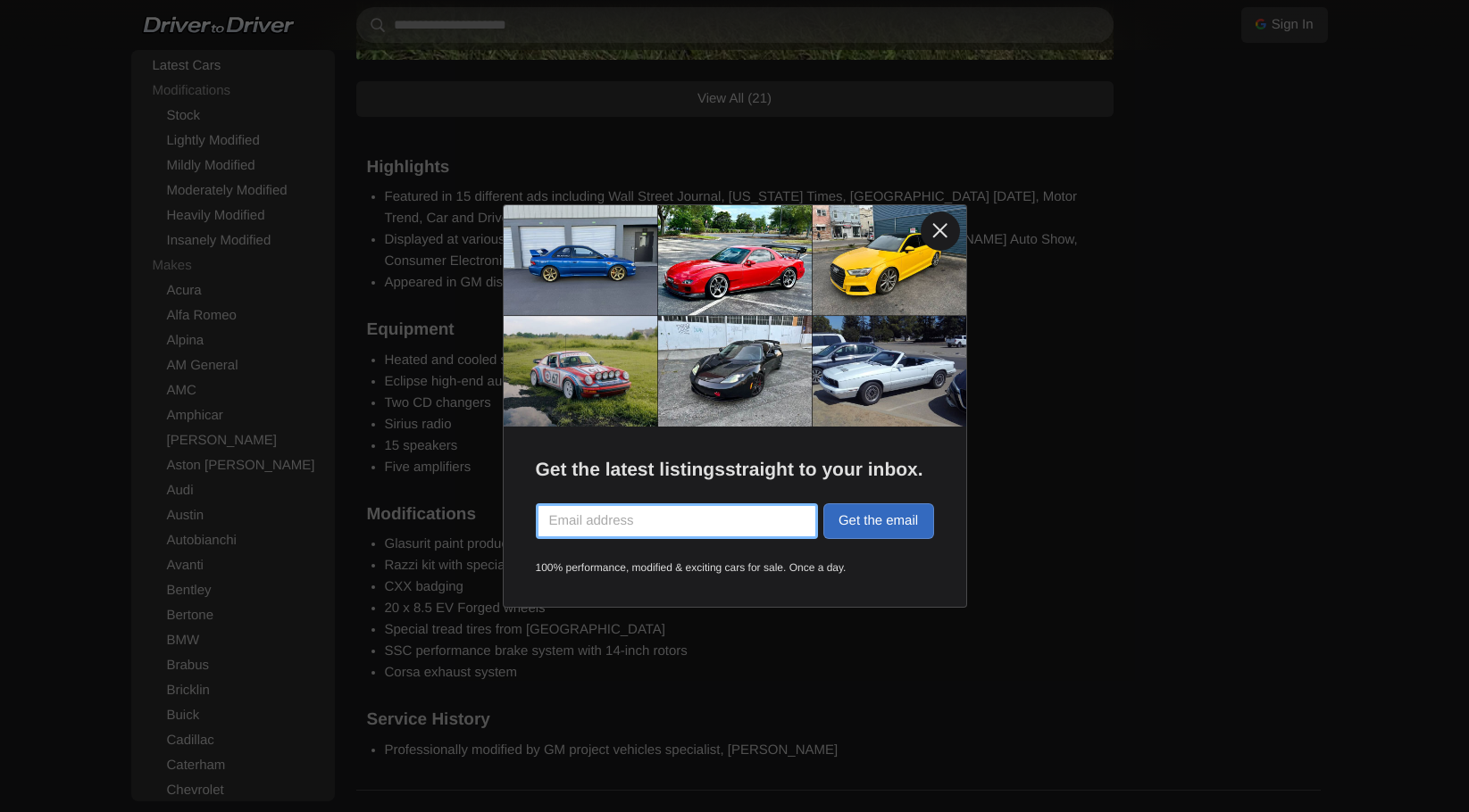
click at [931, 220] on link at bounding box center [940, 231] width 39 height 39
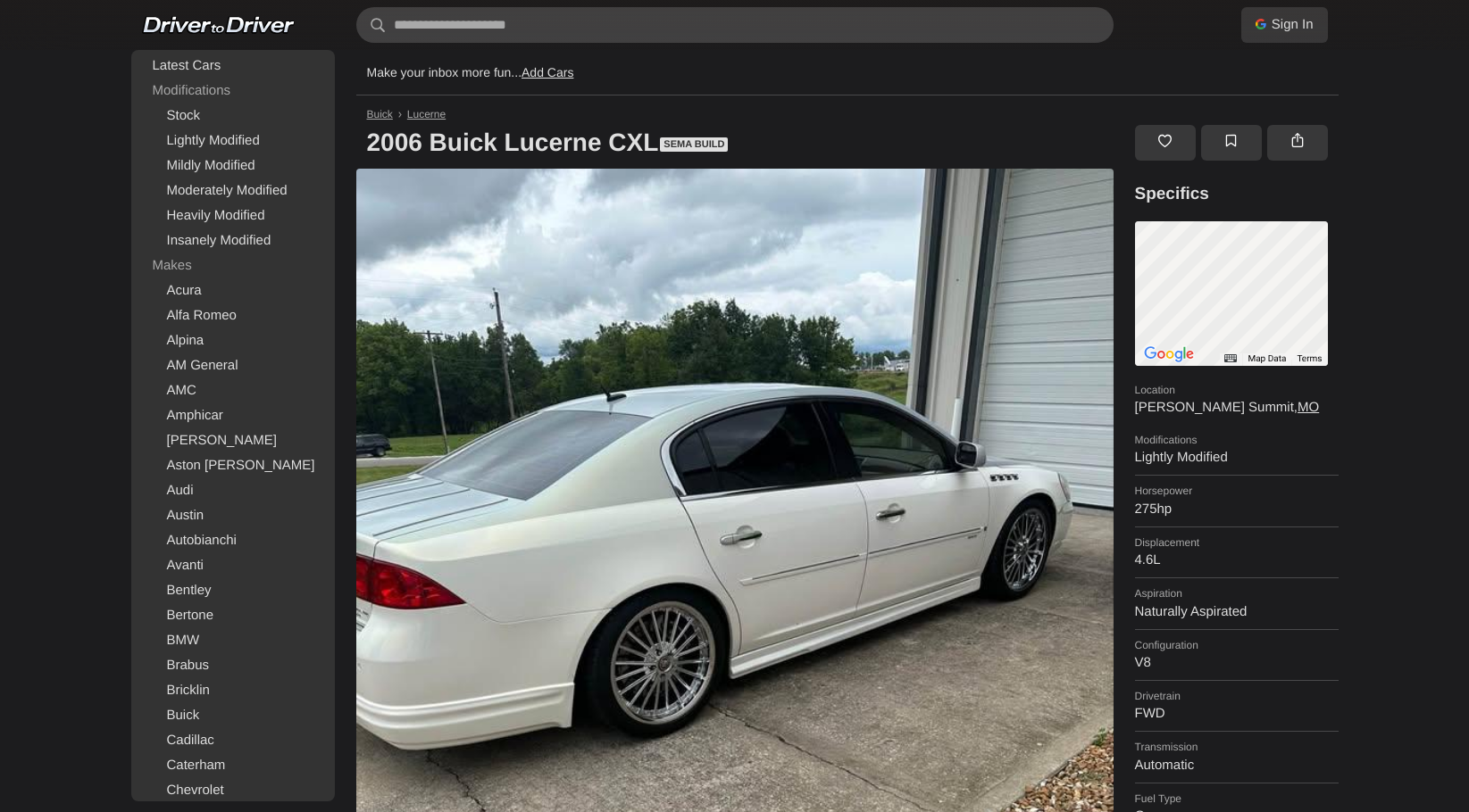
scroll to position [0, 0]
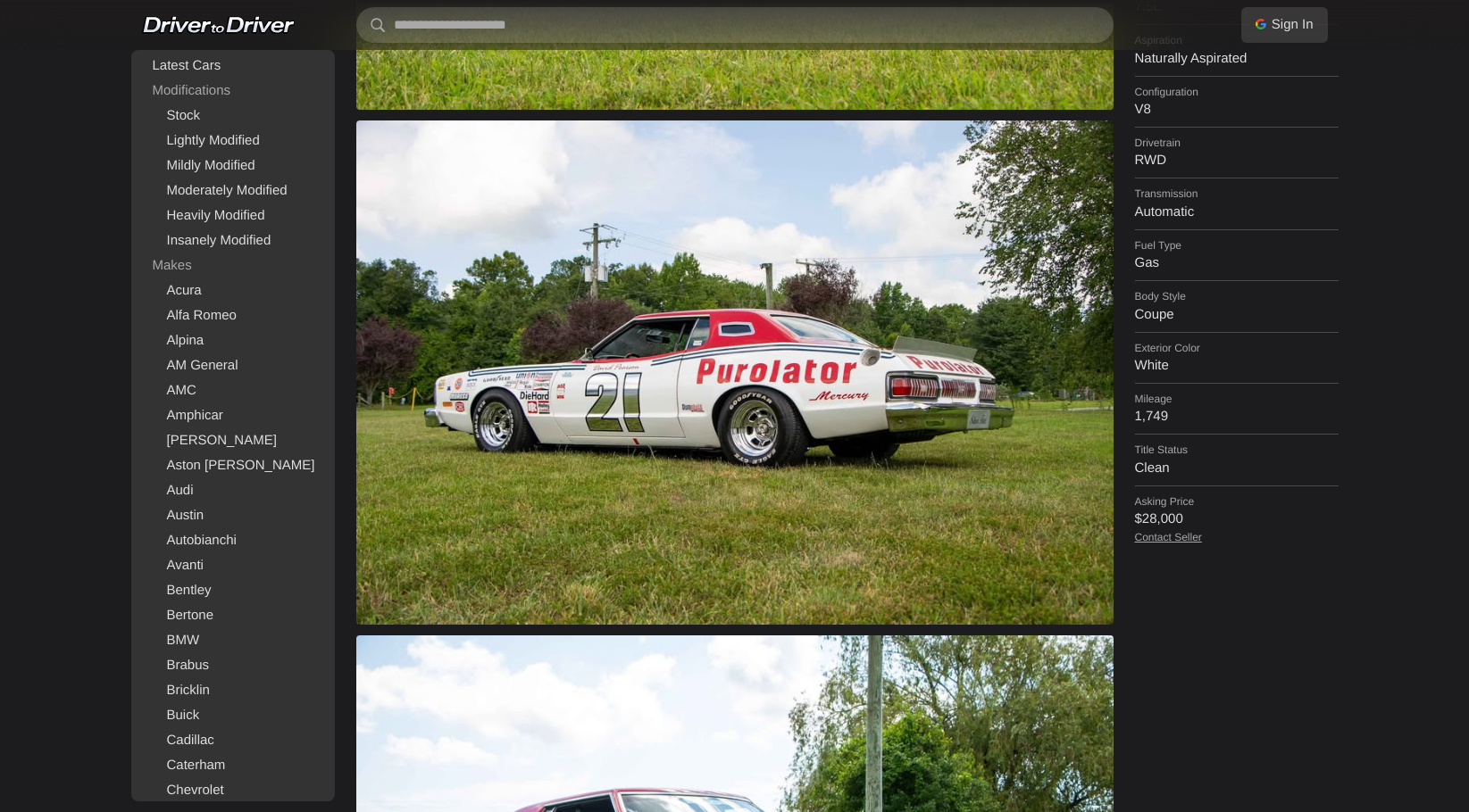
scroll to position [555, 0]
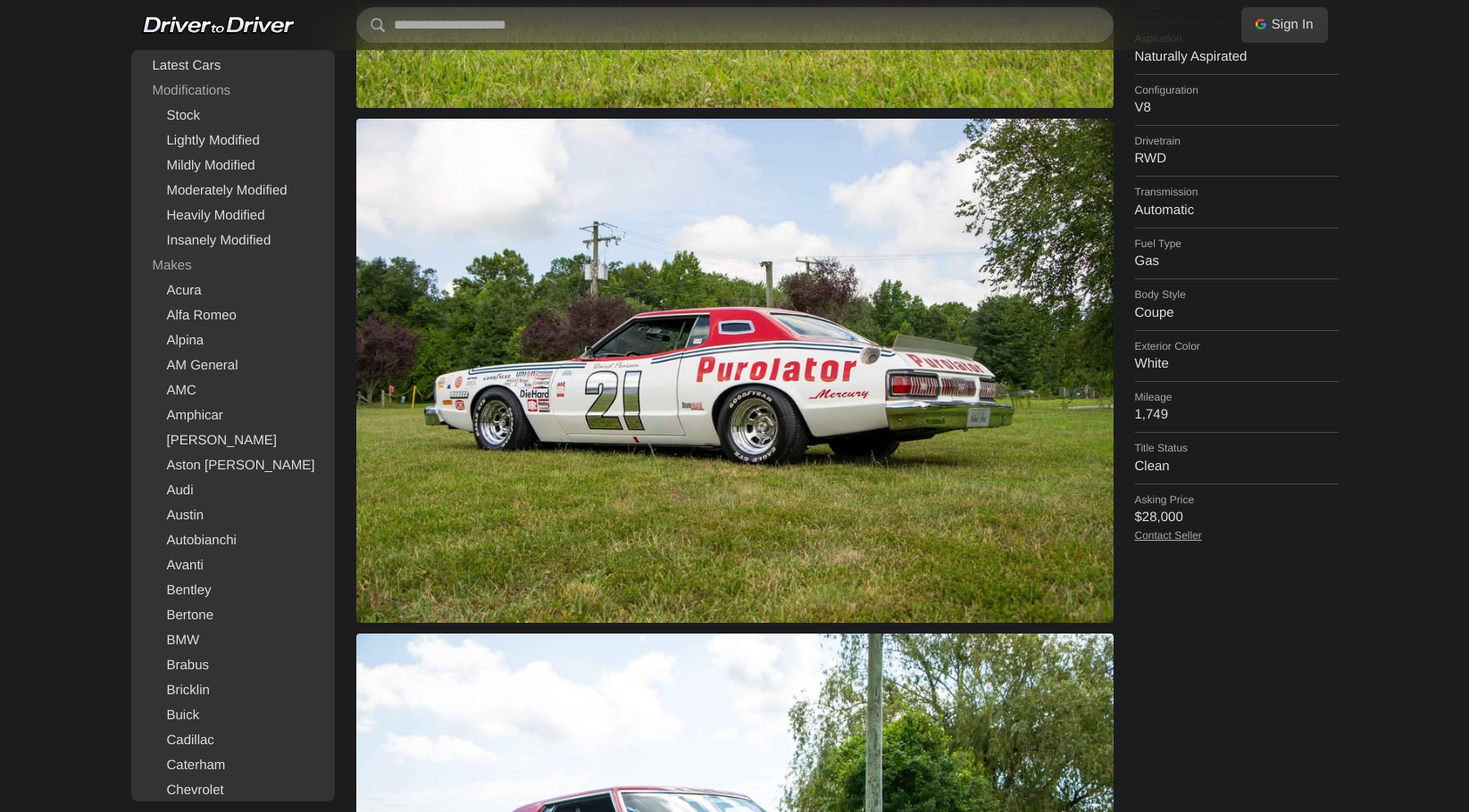
click at [1191, 529] on link "Contact Seller" at bounding box center [1169, 535] width 67 height 13
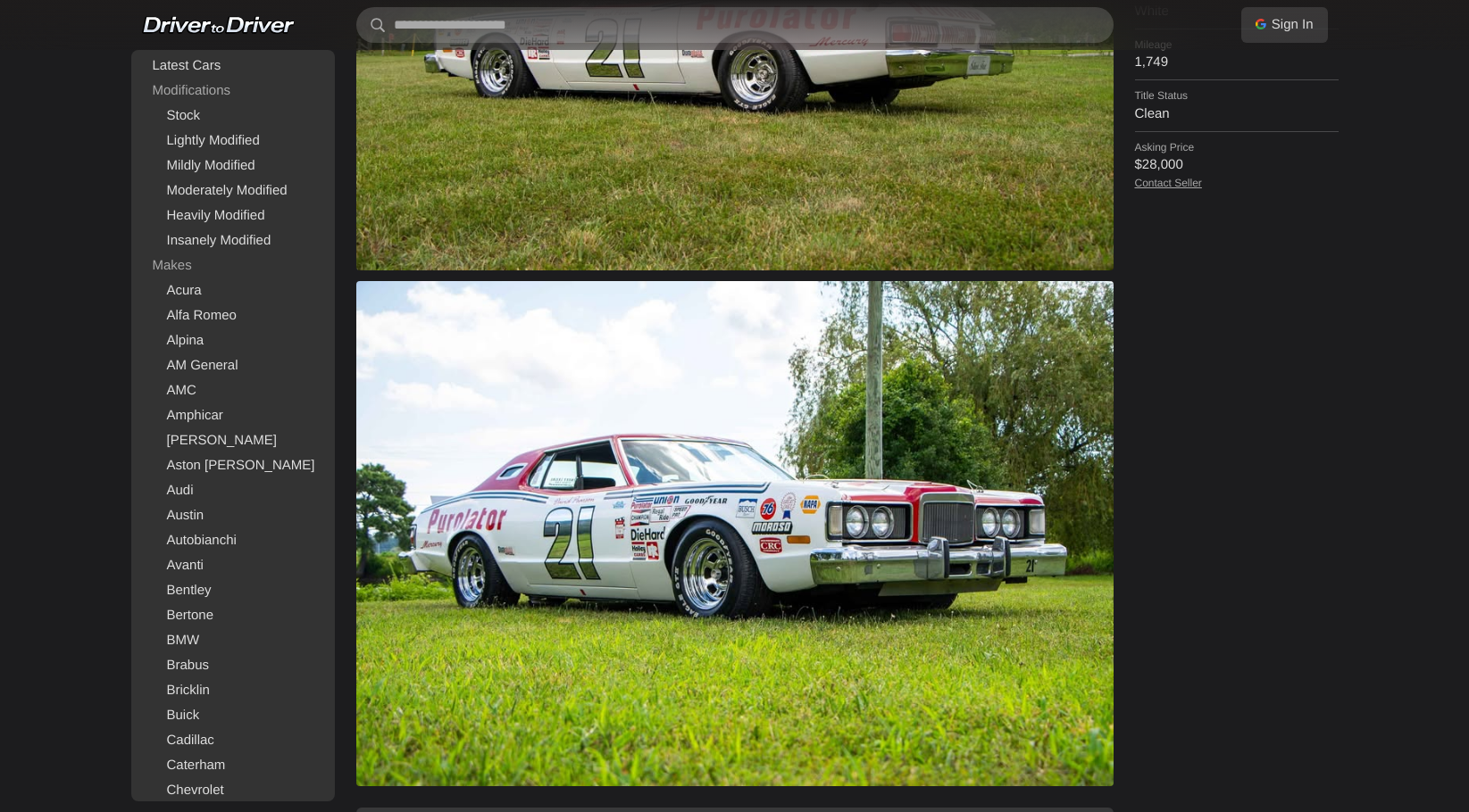
scroll to position [1080, 0]
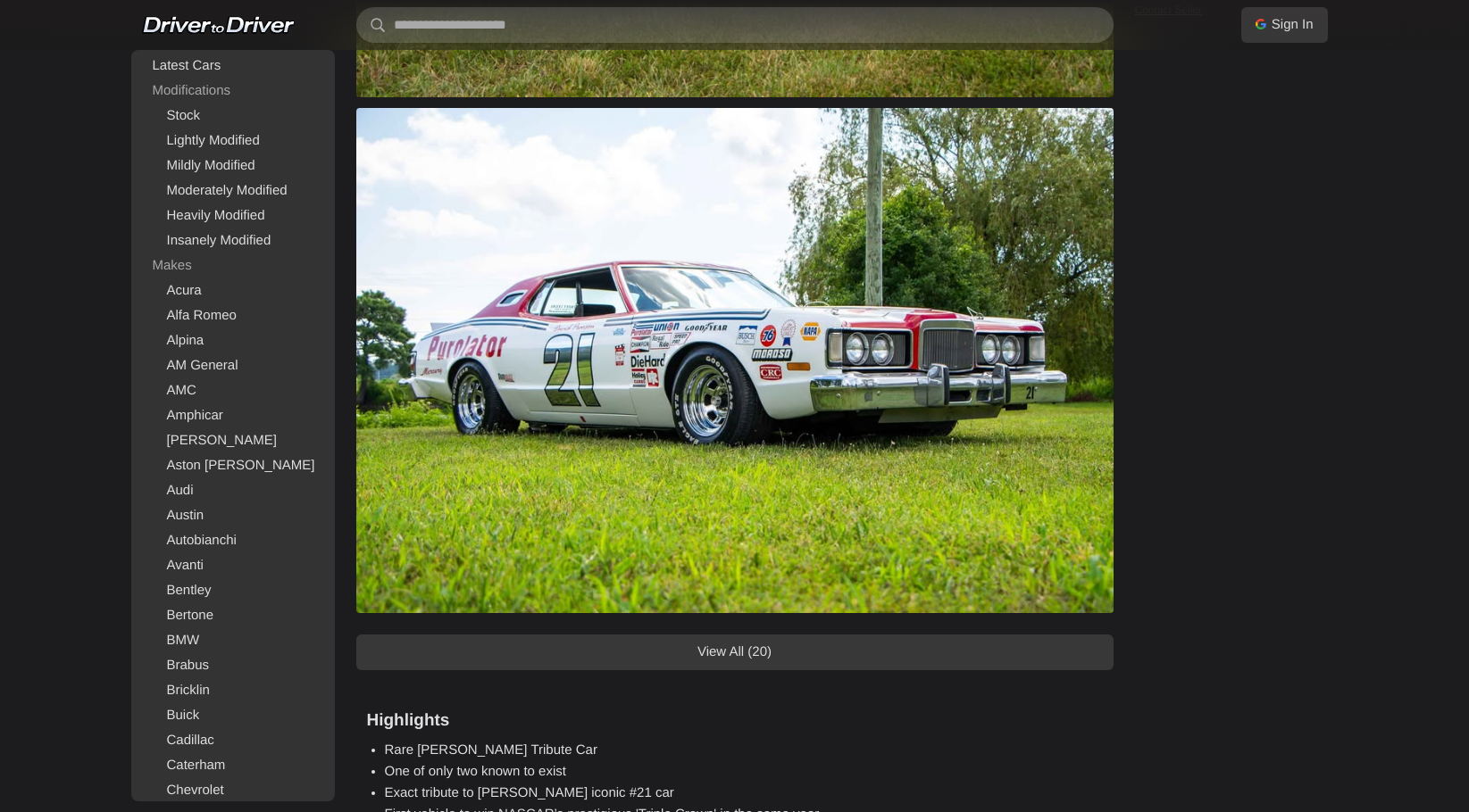
click at [883, 645] on link "View All (20)" at bounding box center [734, 651] width 757 height 36
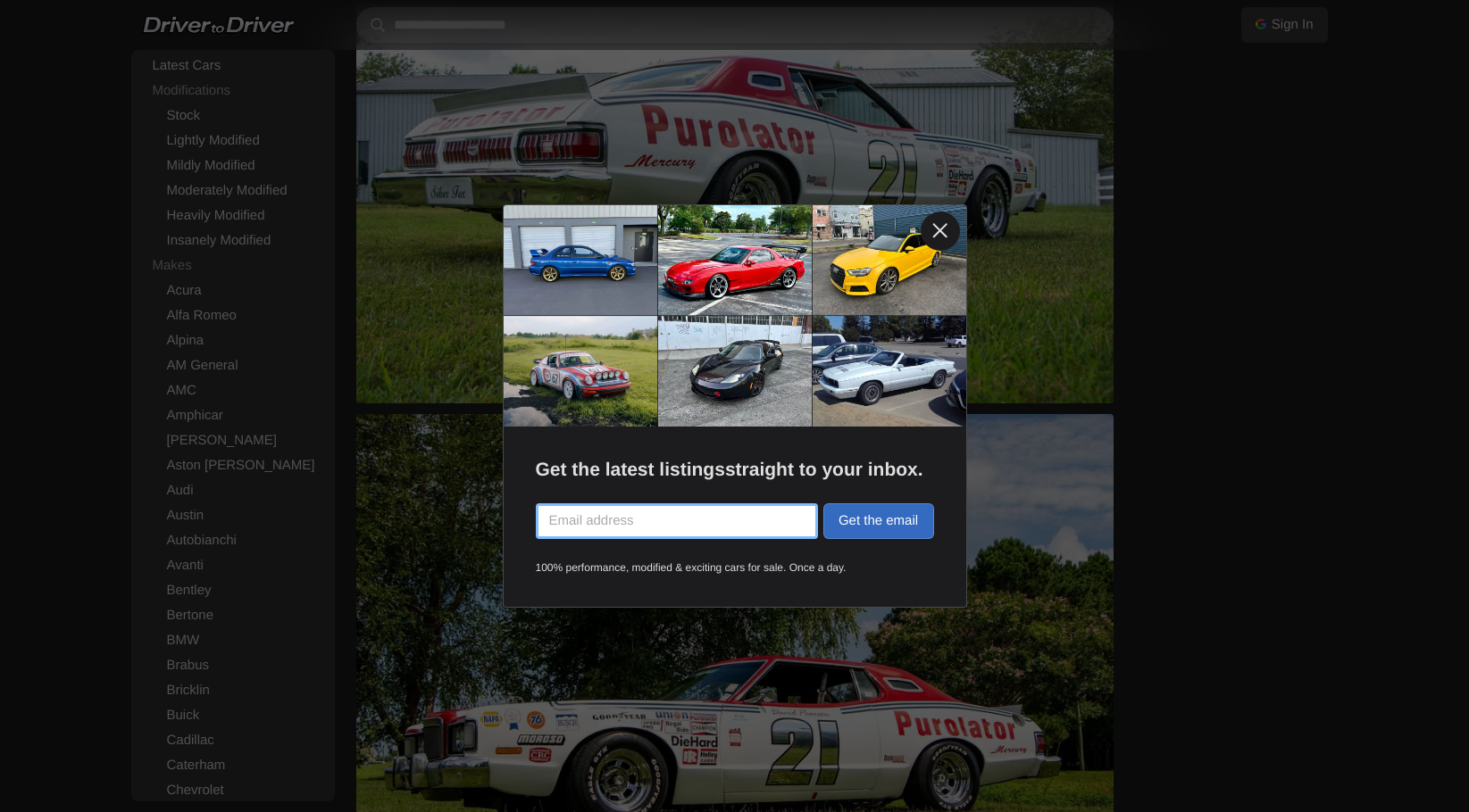
scroll to position [2322, 0]
click at [936, 233] on link at bounding box center [940, 231] width 39 height 39
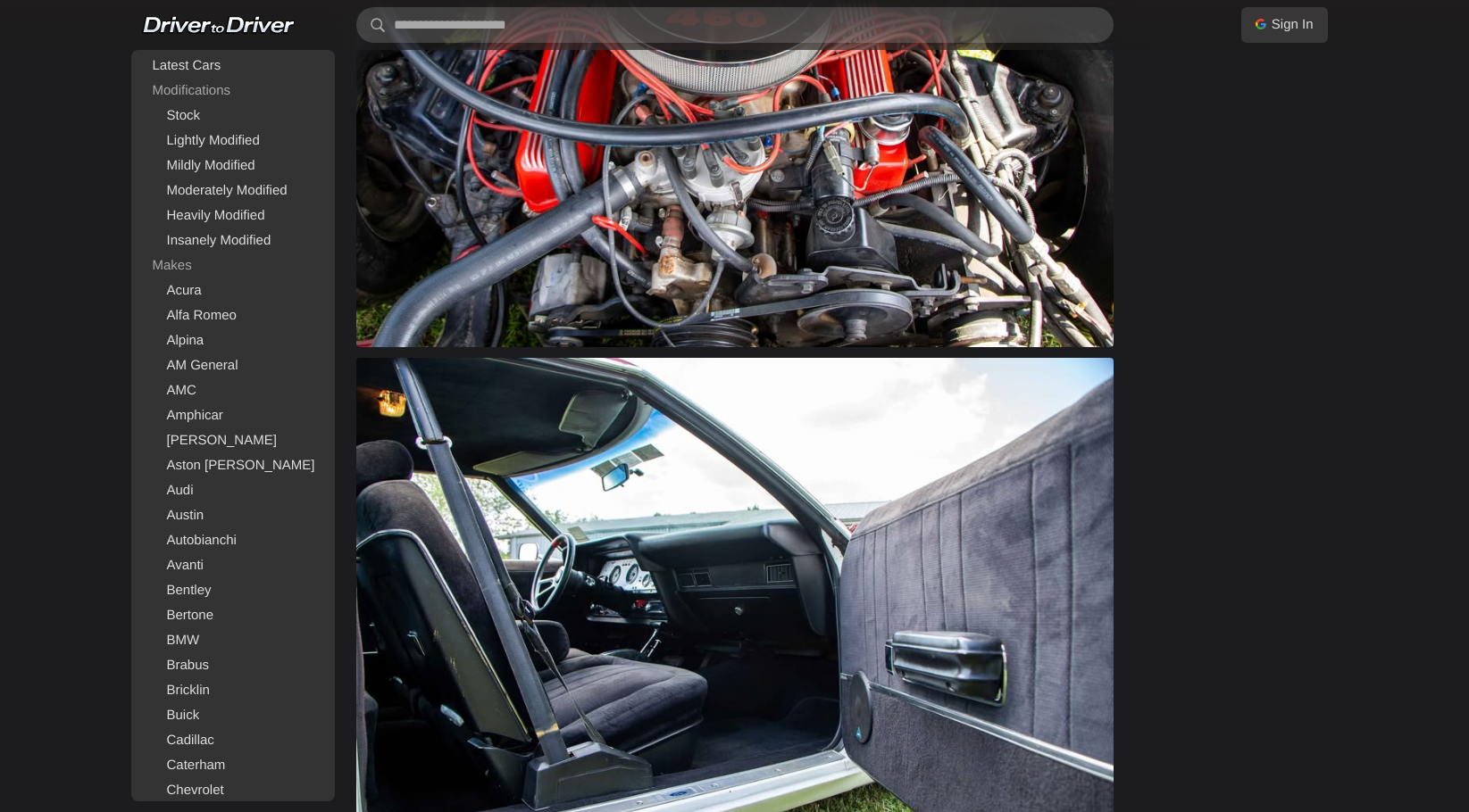
scroll to position [7401, 0]
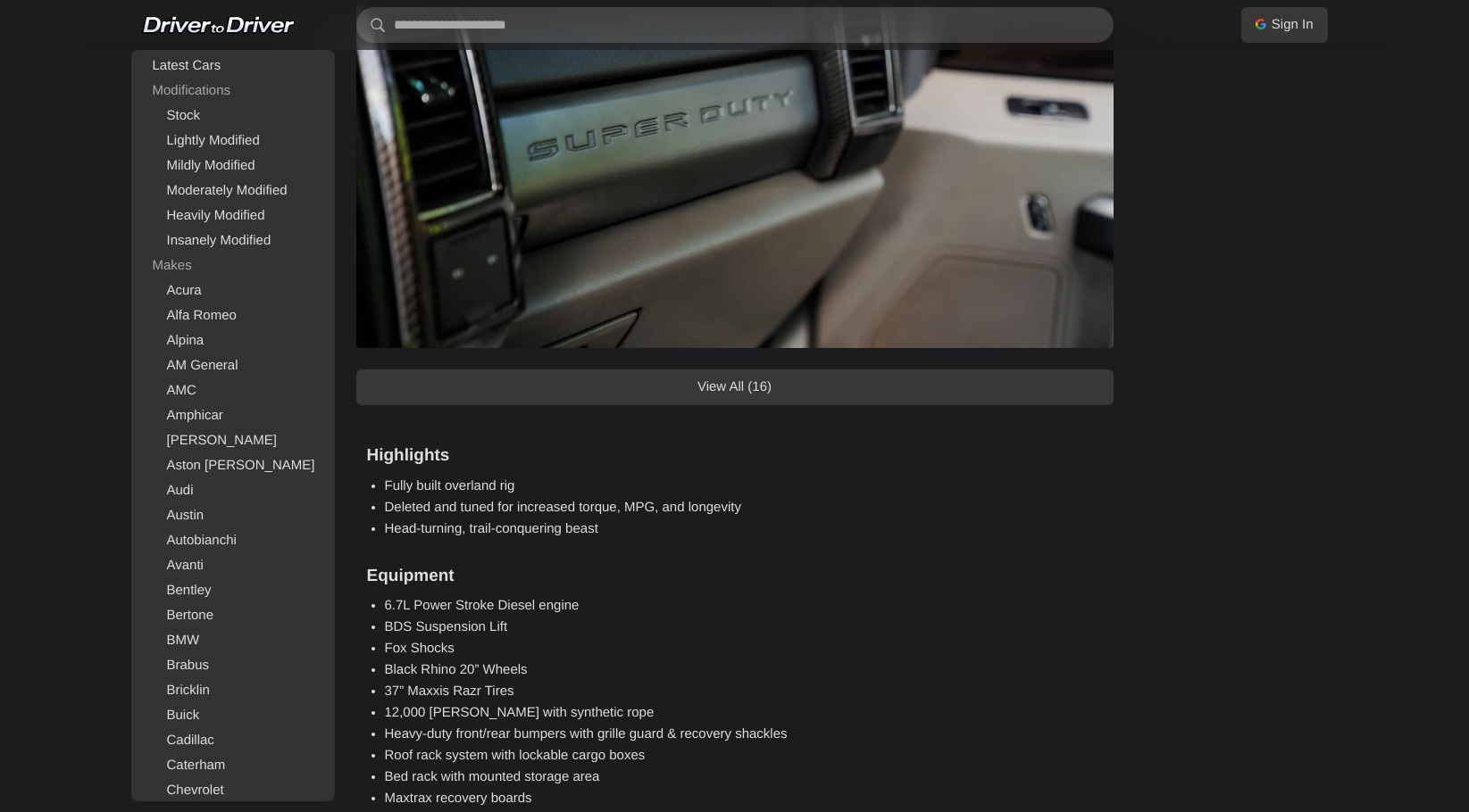
scroll to position [1640, 0]
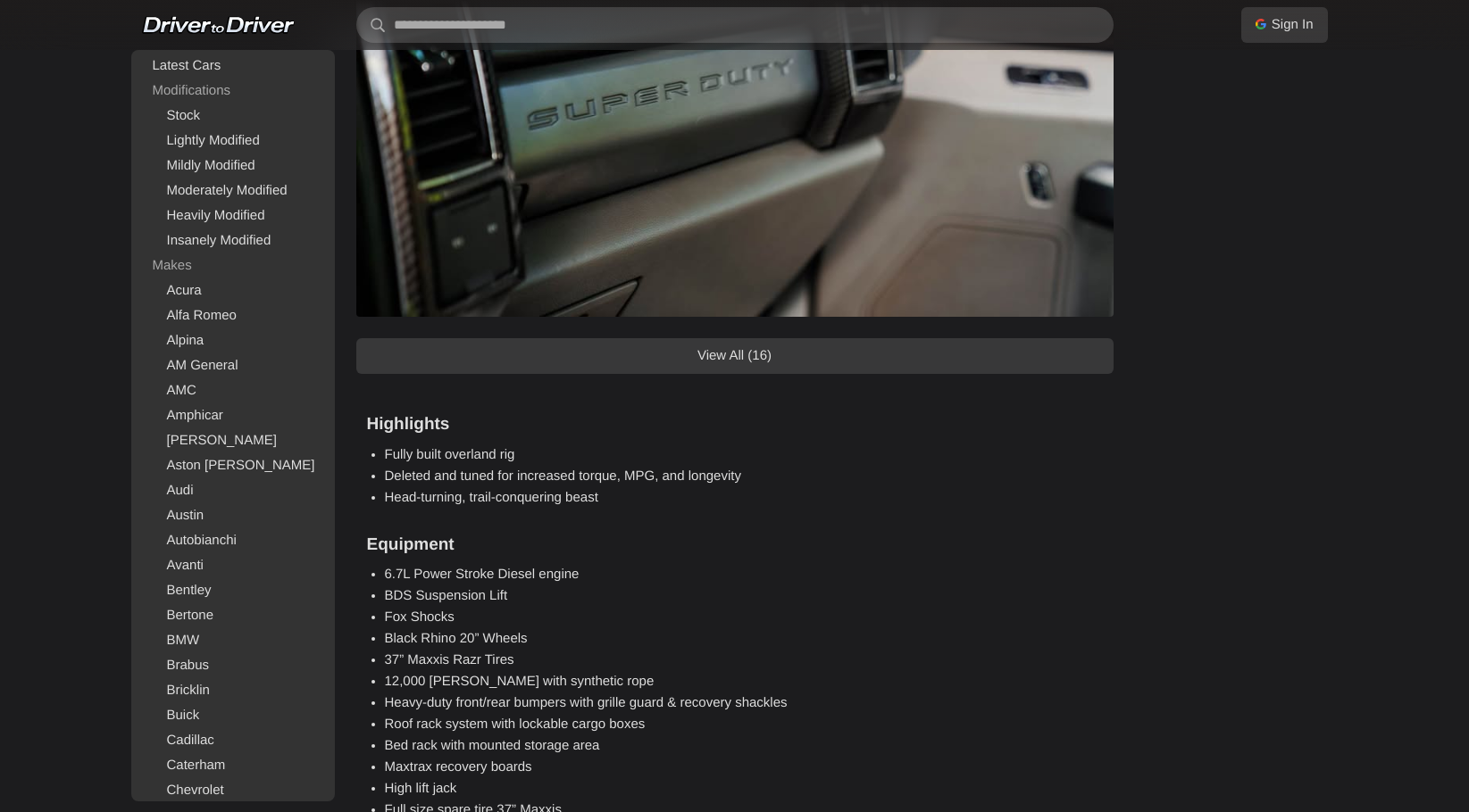
click at [1061, 358] on link "View All (16)" at bounding box center [734, 355] width 757 height 36
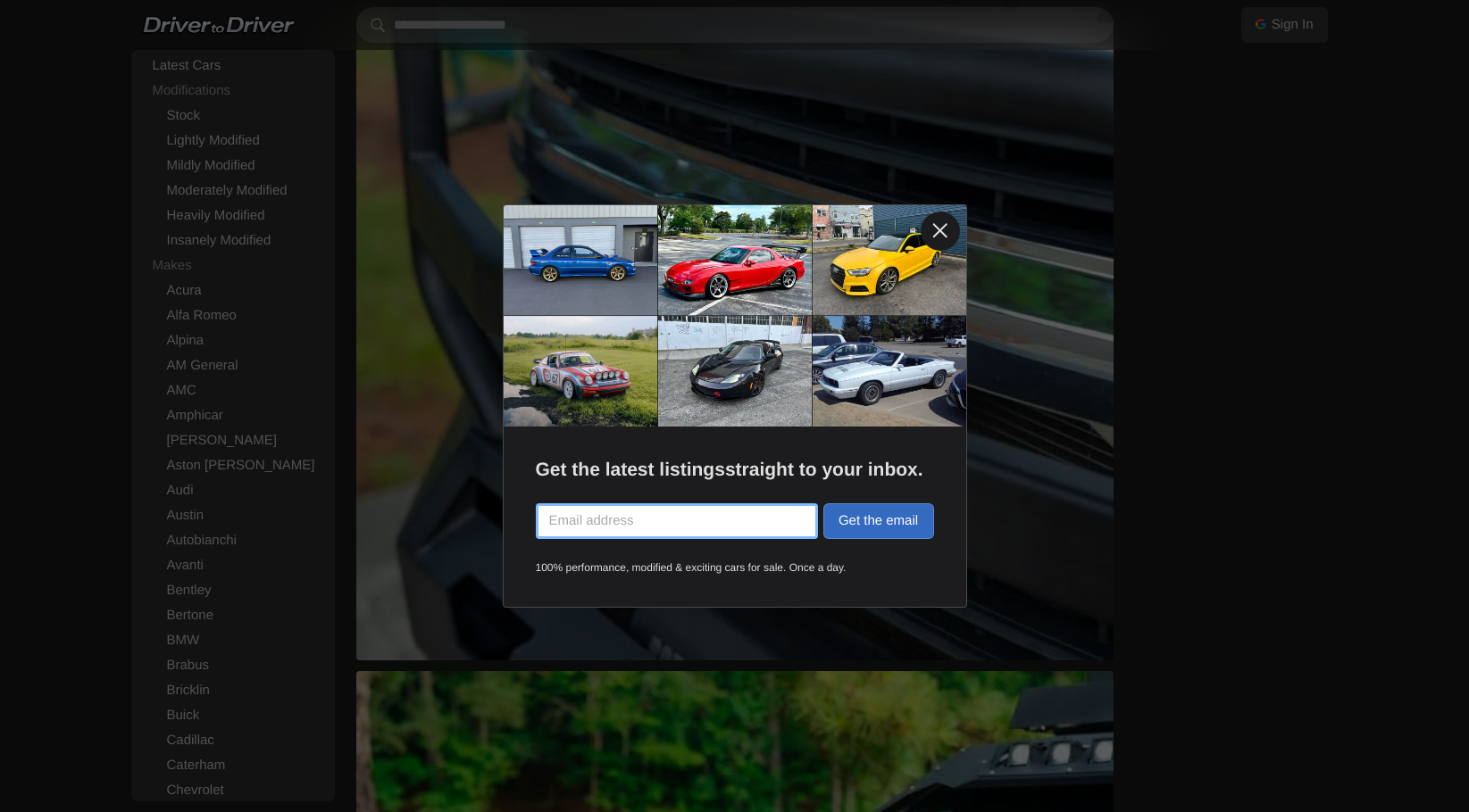
scroll to position [2639, 0]
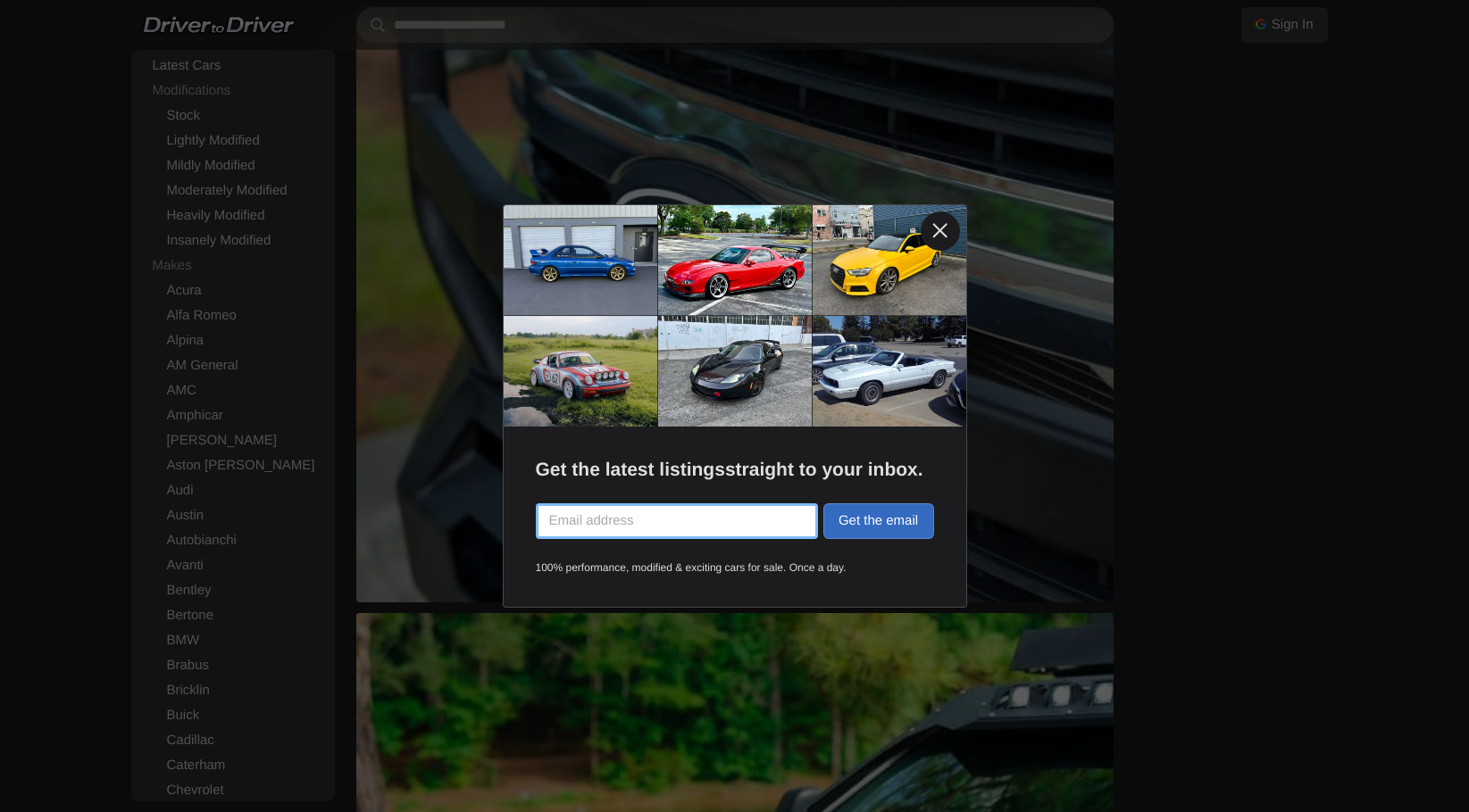
click at [934, 221] on link at bounding box center [940, 231] width 39 height 39
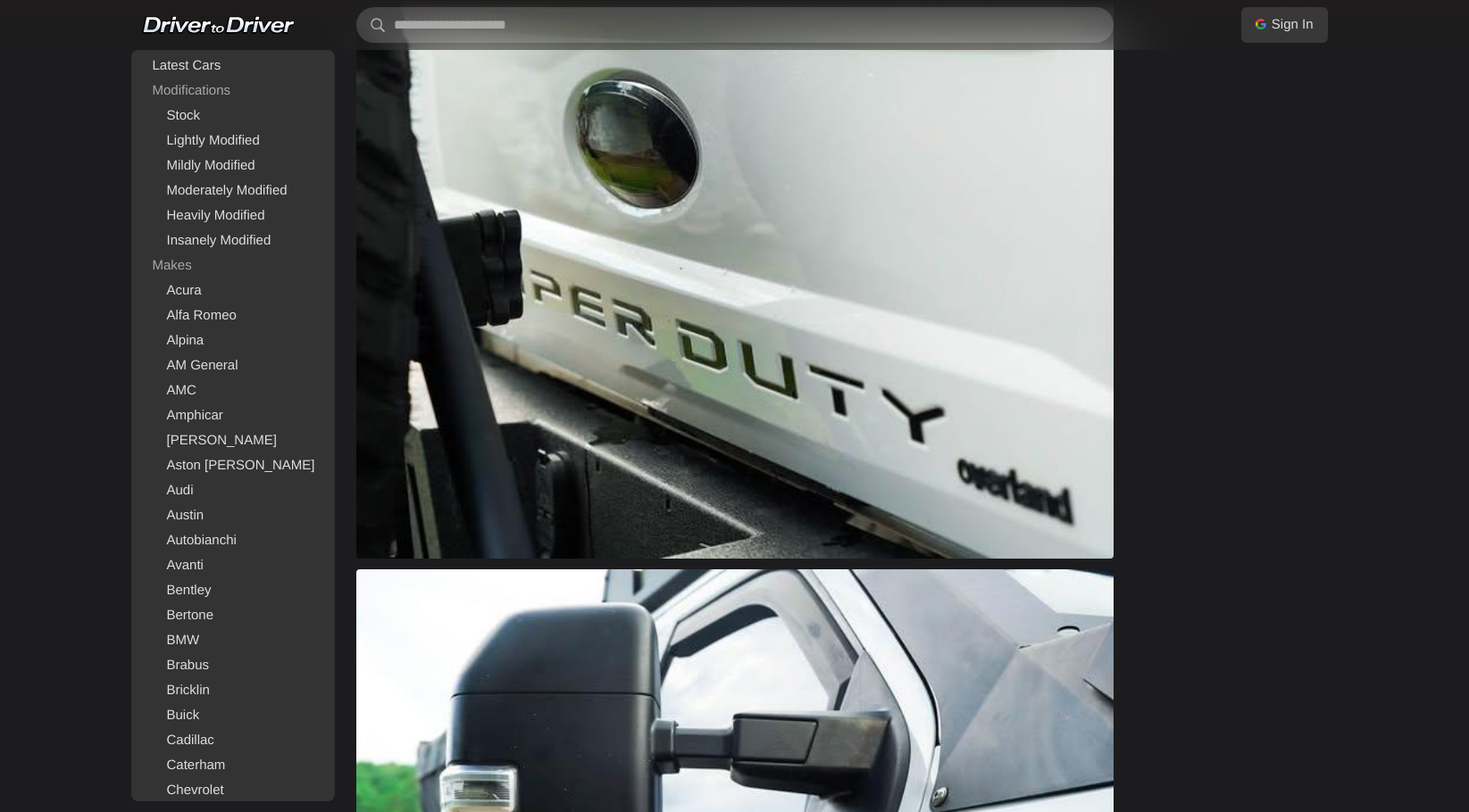
scroll to position [4238, 0]
